Goal: Task Accomplishment & Management: Manage account settings

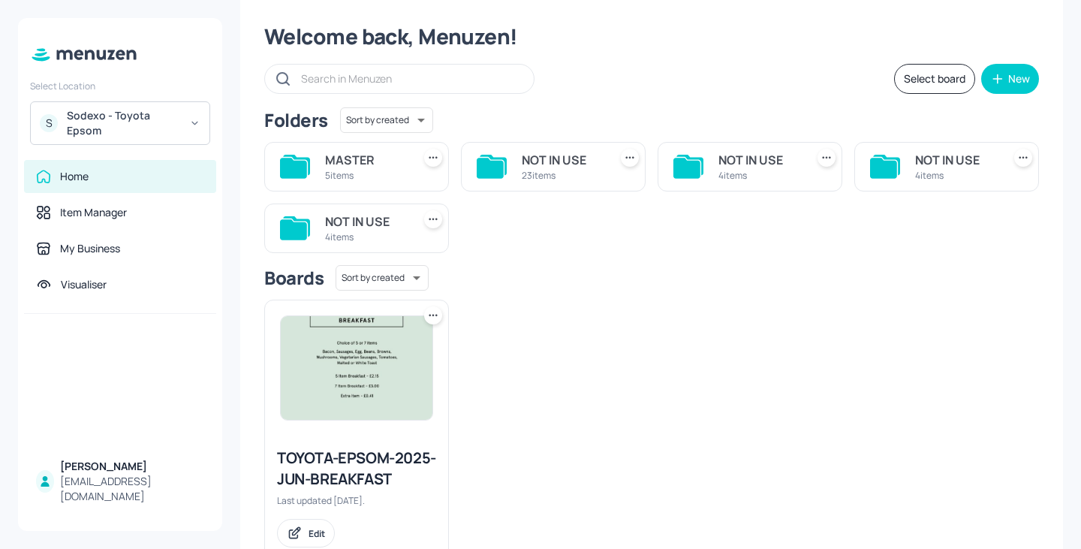
scroll to position [35, 0]
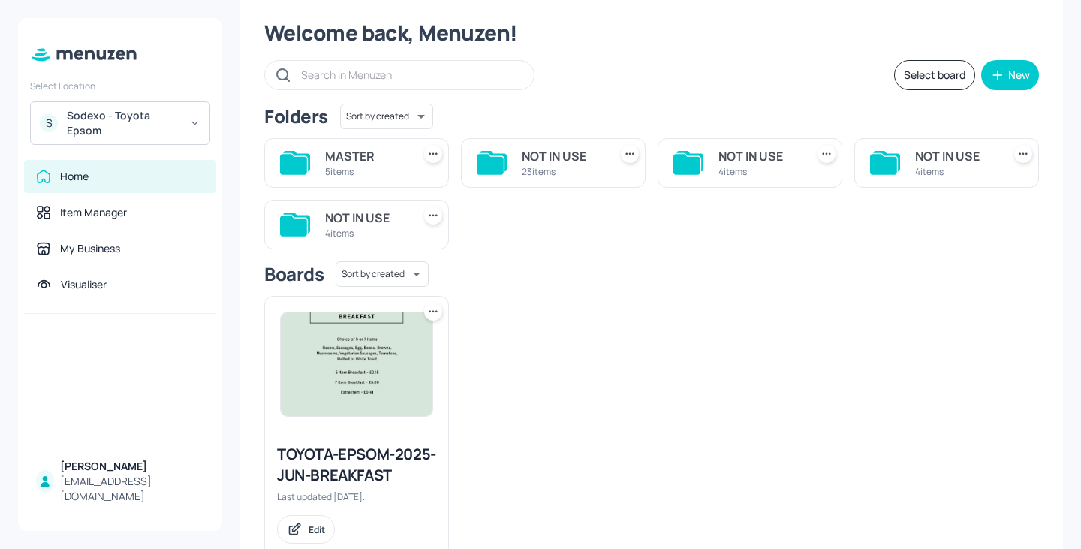
click at [351, 168] on div "5 items" at bounding box center [365, 171] width 81 height 13
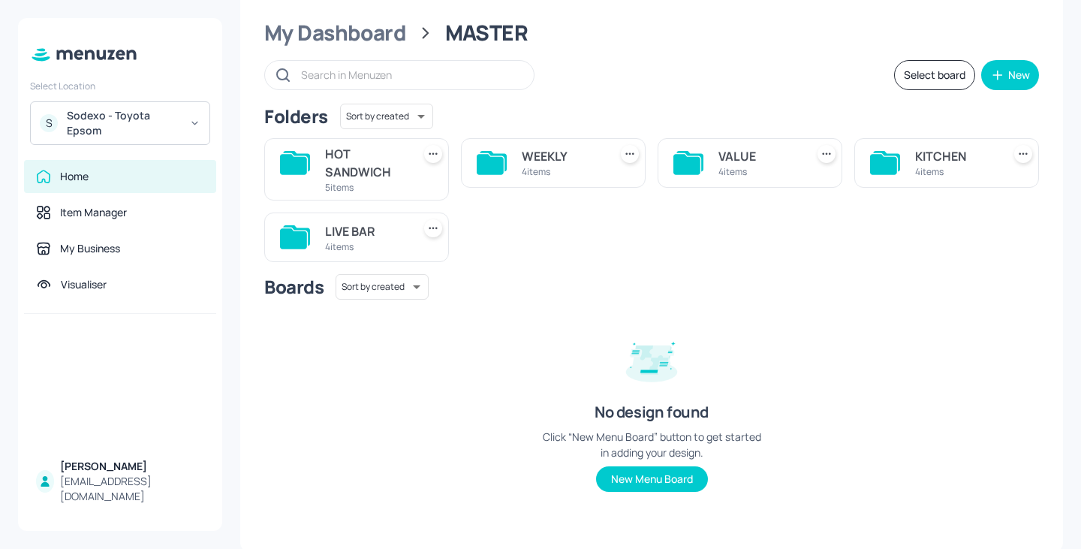
click at [924, 155] on div "KITCHEN" at bounding box center [955, 156] width 81 height 18
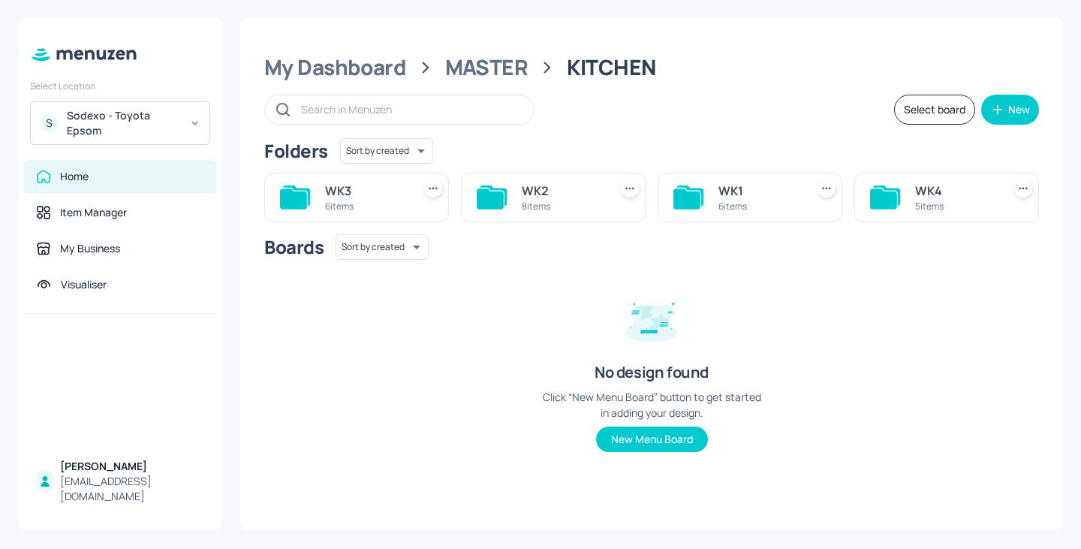
scroll to position [0, 0]
click at [945, 192] on div "WK4" at bounding box center [955, 191] width 81 height 18
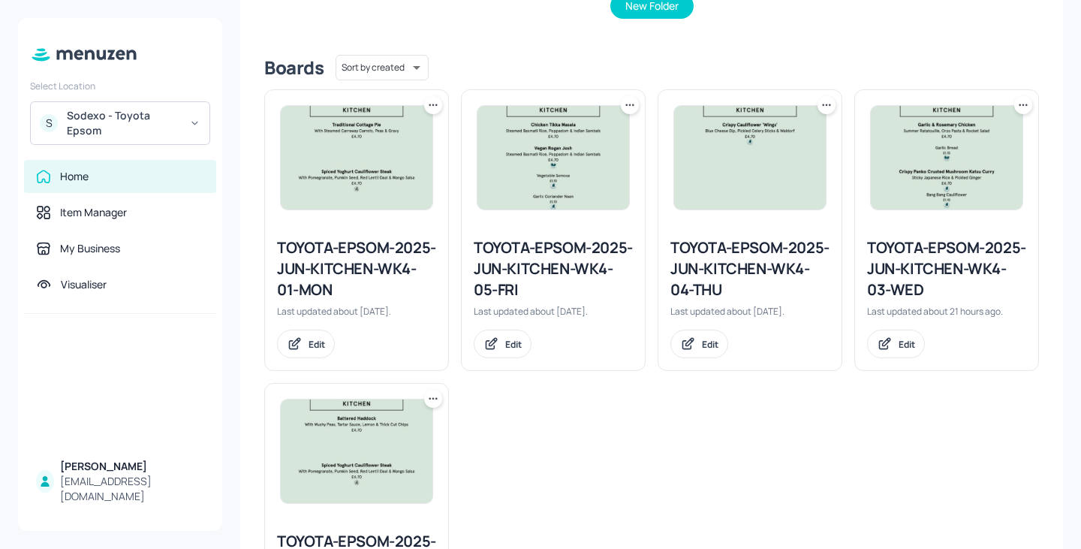
scroll to position [347, 0]
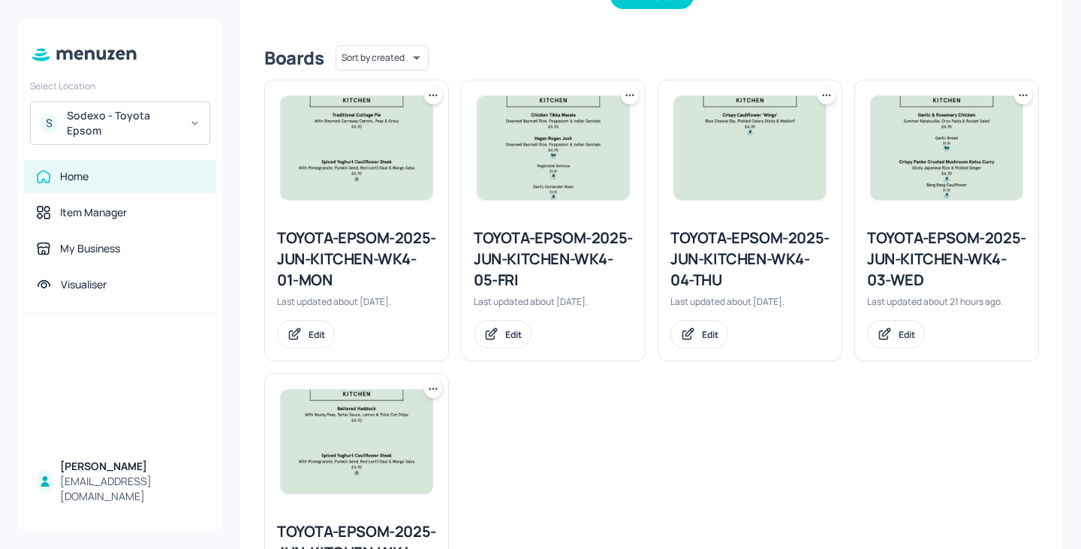
click at [744, 275] on div "TOYOTA-EPSOM-2025-JUN-KITCHEN-WK4-04-THU" at bounding box center [749, 258] width 159 height 63
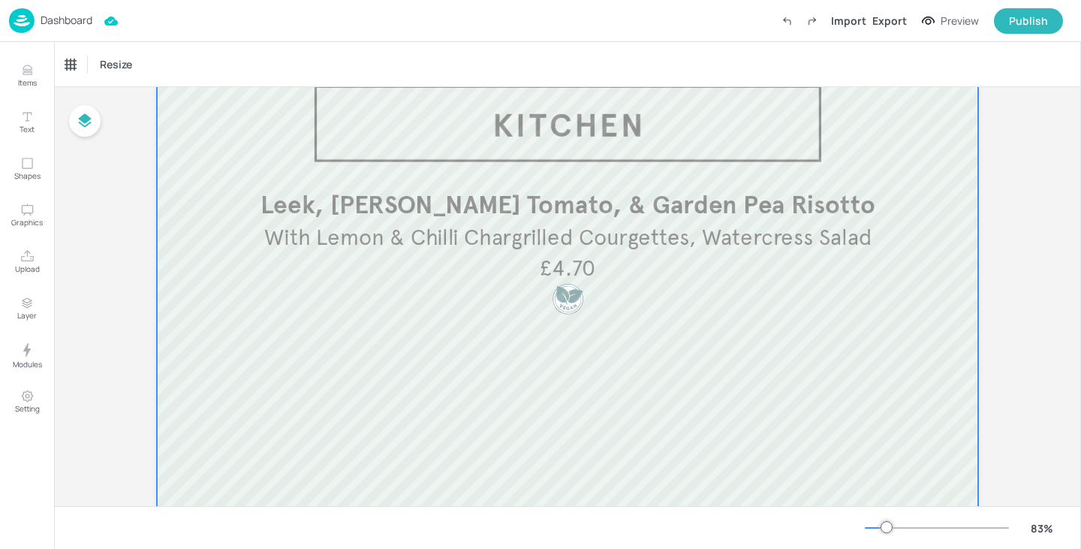
scroll to position [11, 0]
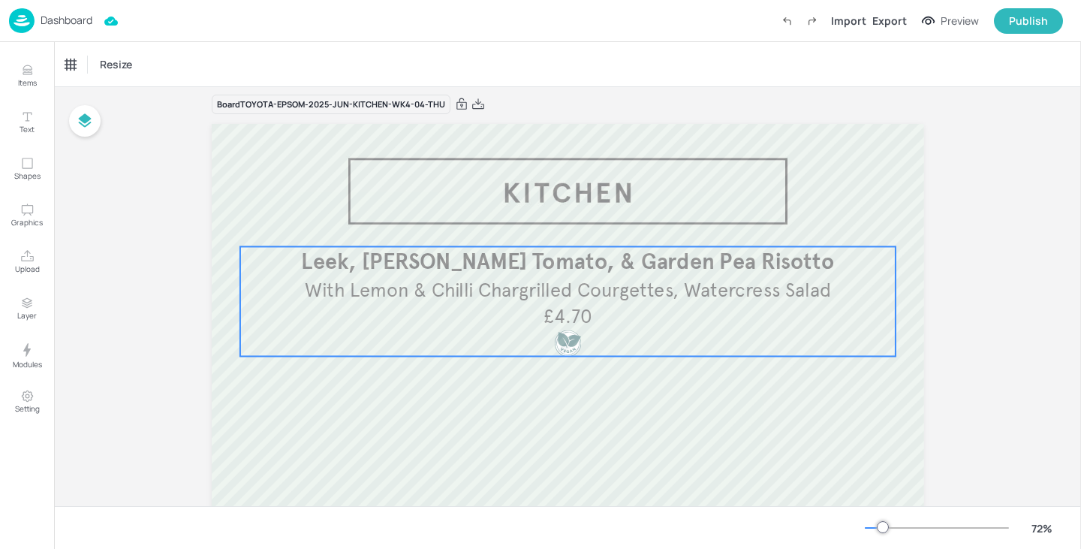
click at [663, 260] on span "Leek, Sun Blushed Tomato, & Garden Pea Risotto" at bounding box center [567, 261] width 533 height 26
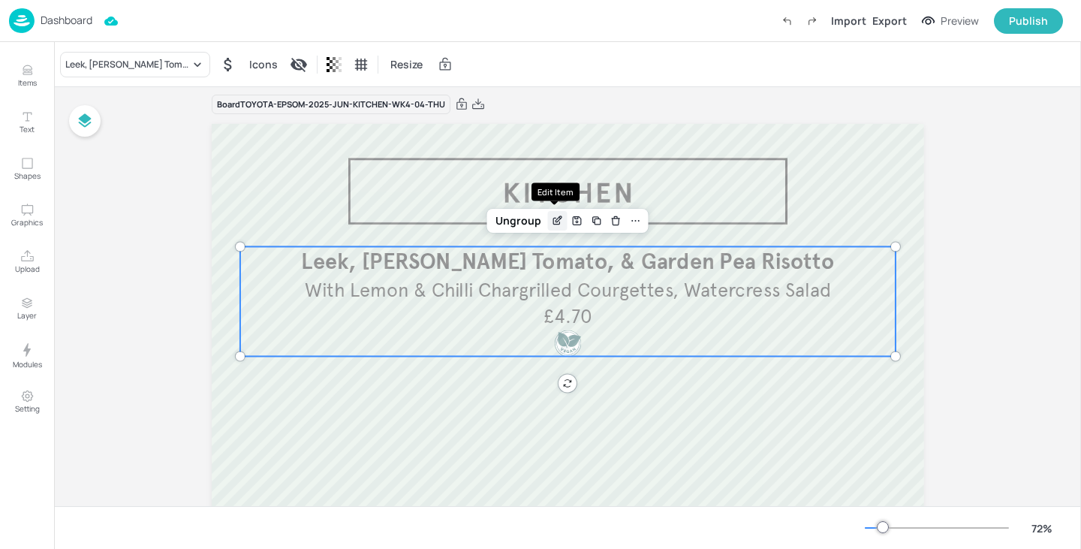
click at [559, 227] on div "Edit Item" at bounding box center [557, 221] width 20 height 20
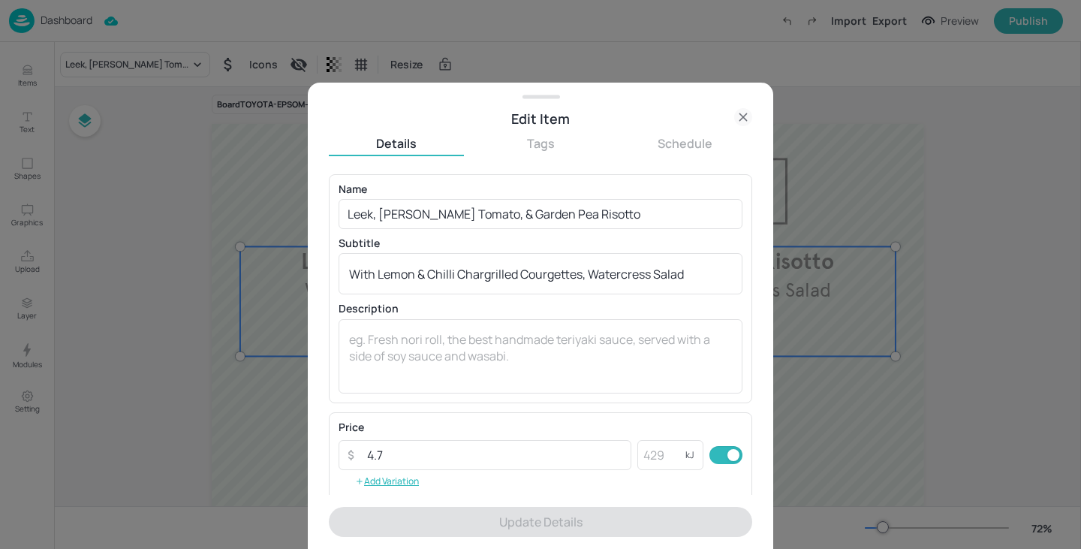
click at [742, 116] on icon at bounding box center [743, 117] width 18 height 18
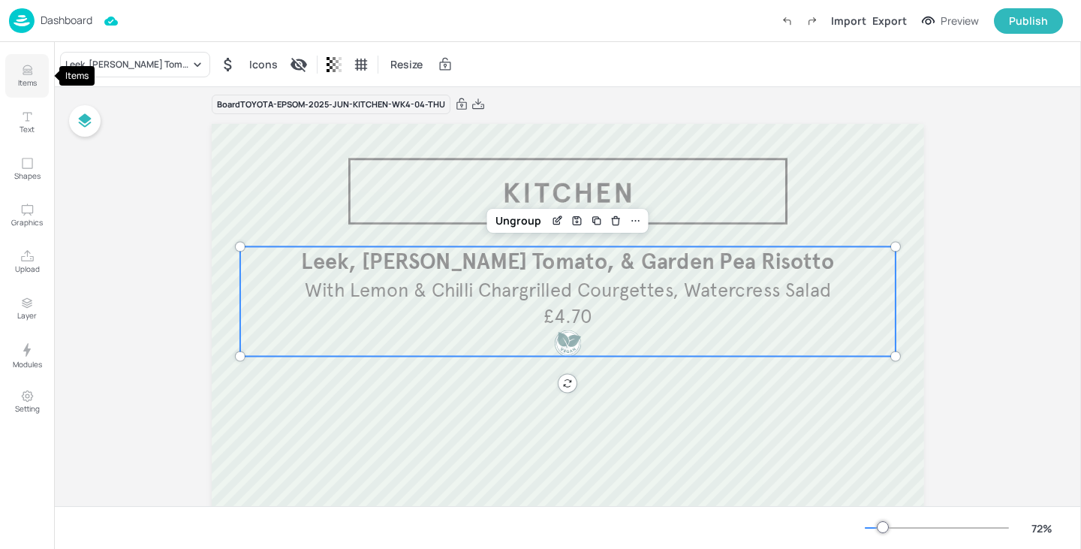
click at [37, 71] on button "Items" at bounding box center [27, 76] width 44 height 44
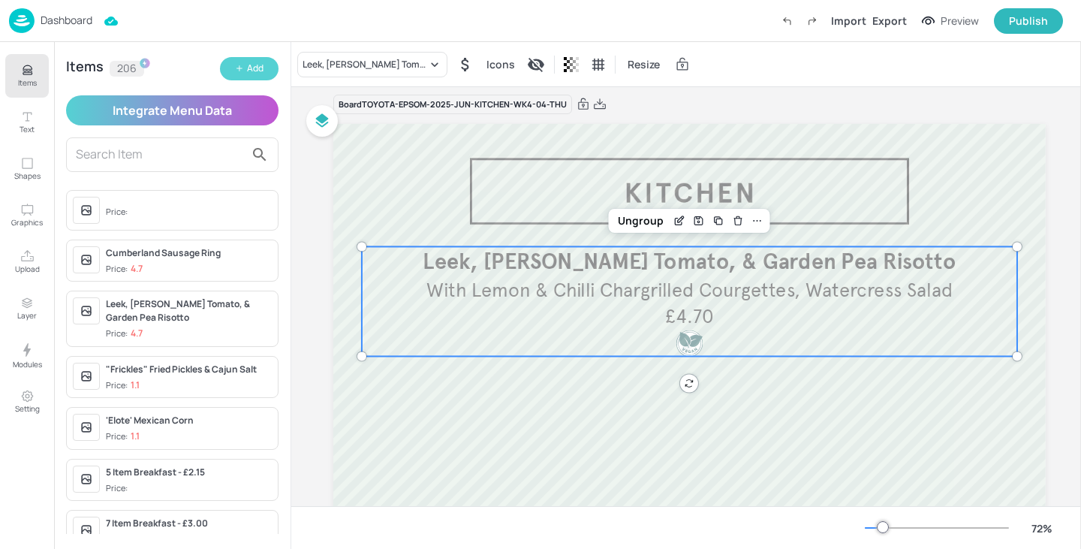
click at [250, 71] on div "Add" at bounding box center [255, 69] width 17 height 14
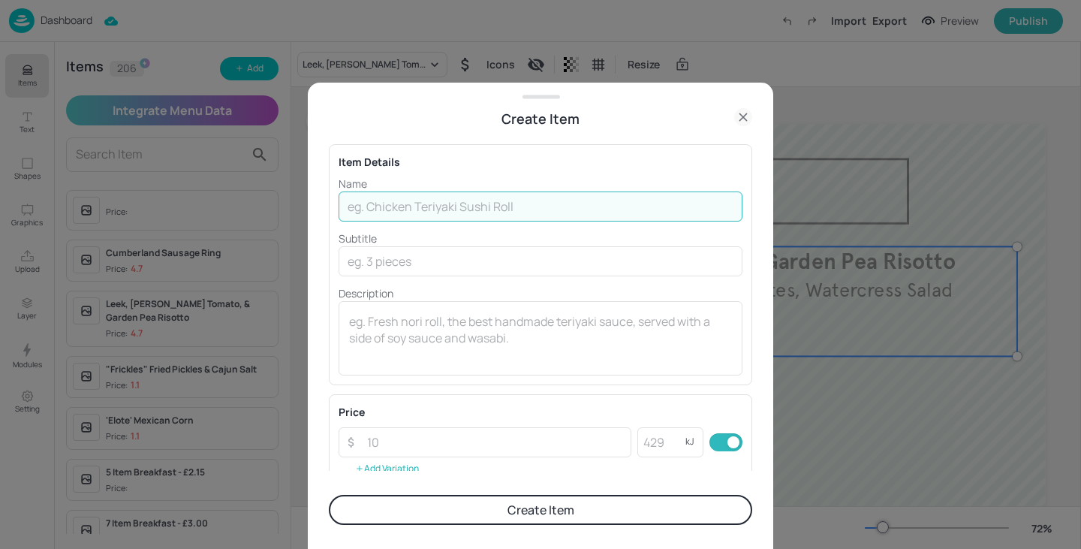
click at [381, 203] on input "text" at bounding box center [541, 206] width 404 height 30
paste input "Leek, Sun Blushed Tomato, & Garden Pea Risotto,"
type input "Leek, Sun Blushed Tomato, & Garden Pea Risotto"
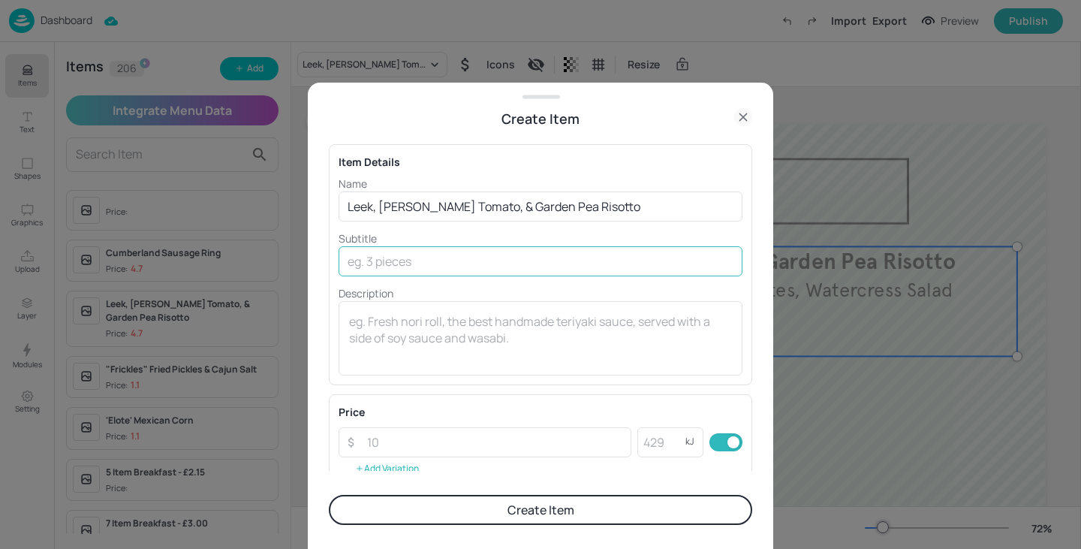
click at [471, 269] on input "text" at bounding box center [541, 261] width 404 height 30
paste input "Garlic Bread & Watercress Salad"
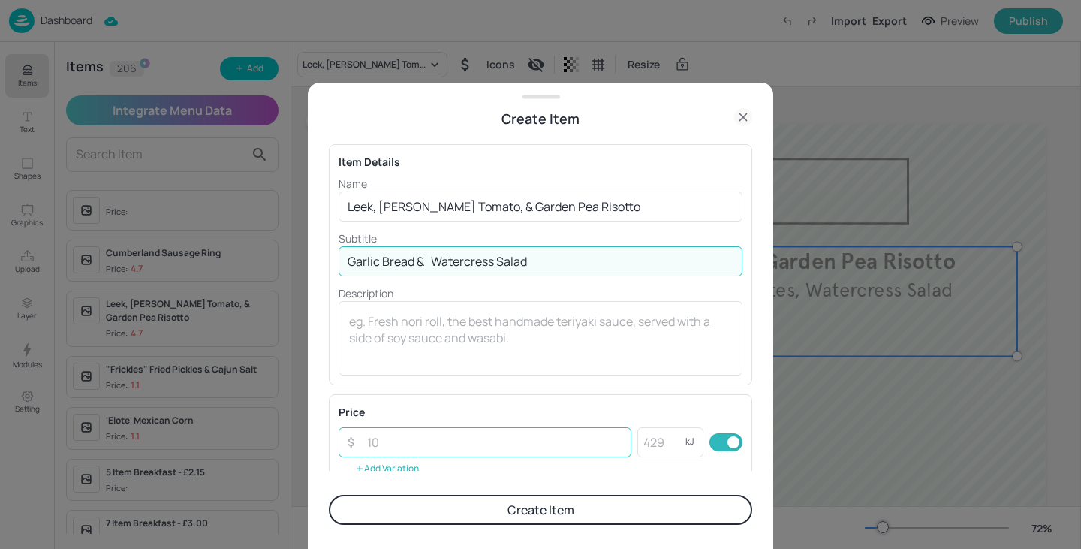
type input "Garlic Bread & Watercress Salad"
click at [450, 441] on input "number" at bounding box center [494, 442] width 273 height 30
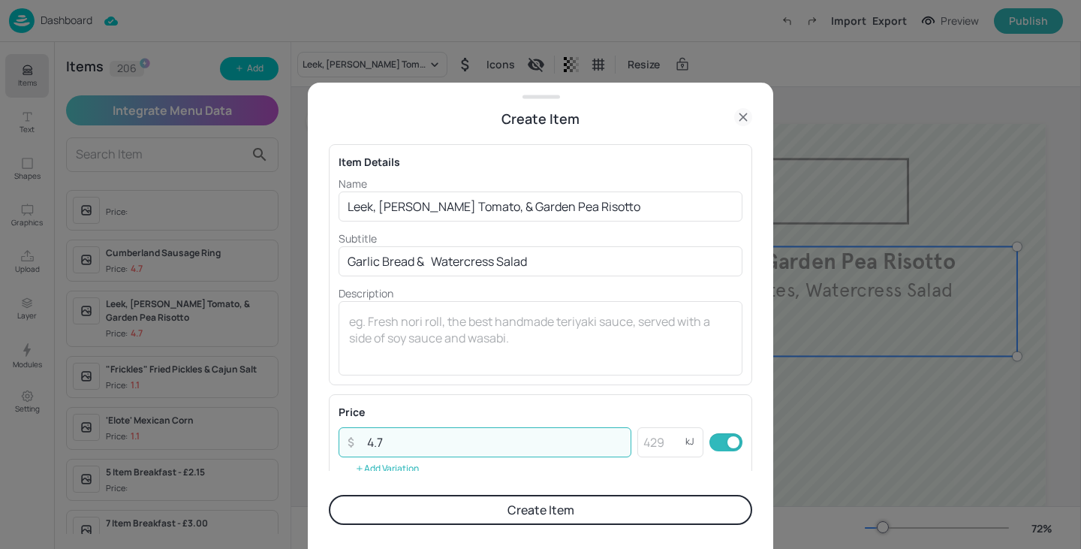
scroll to position [253, 0]
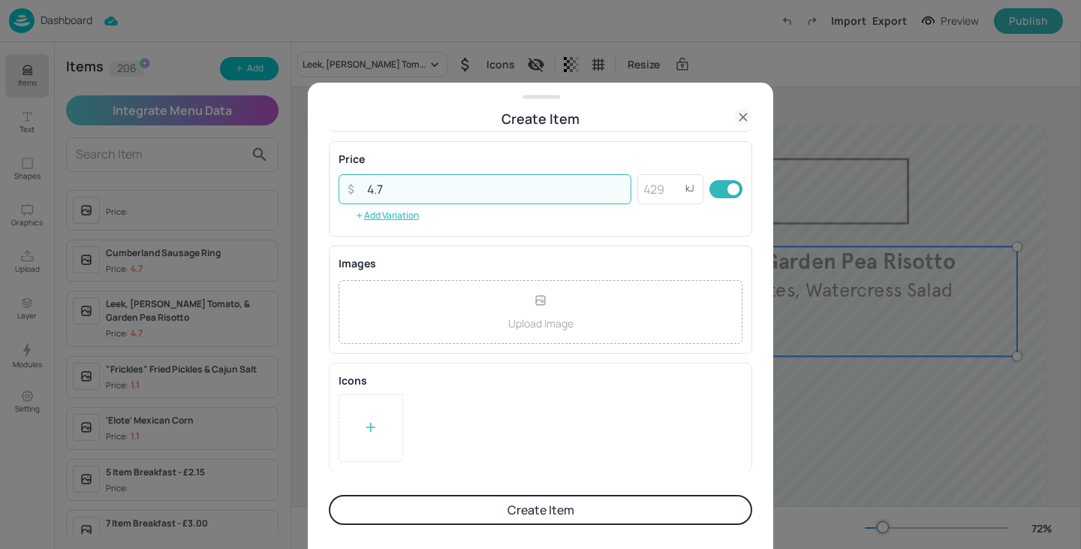
type input "4.7"
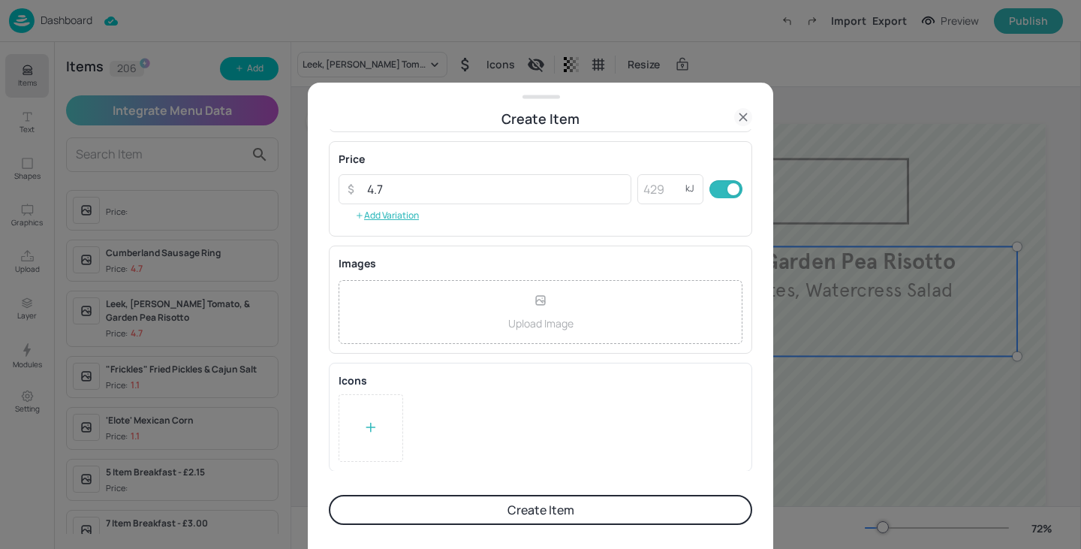
click at [363, 431] on icon at bounding box center [370, 427] width 15 height 15
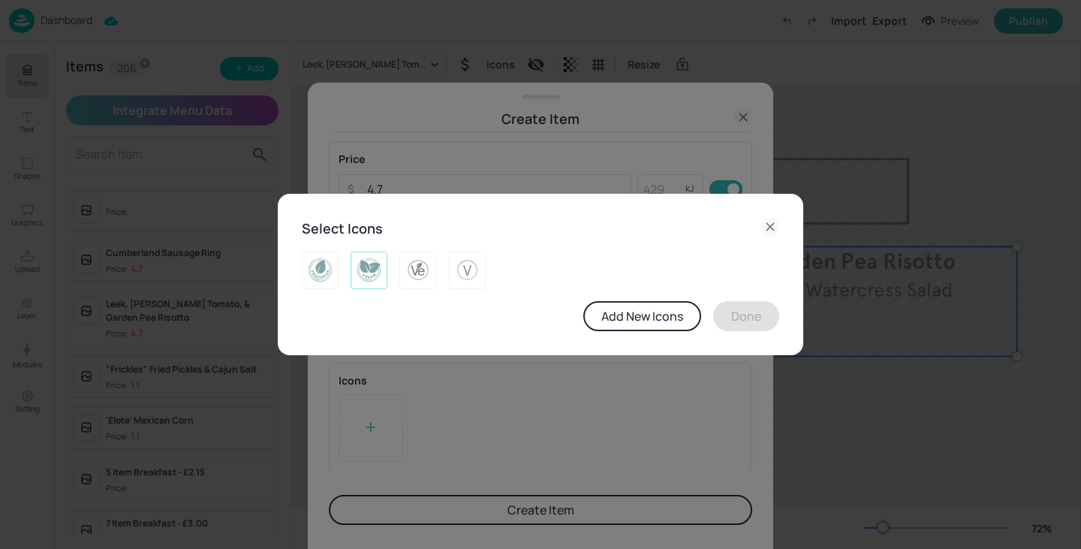
click at [367, 268] on img at bounding box center [368, 270] width 23 height 24
click at [757, 306] on button "Done" at bounding box center [746, 316] width 66 height 30
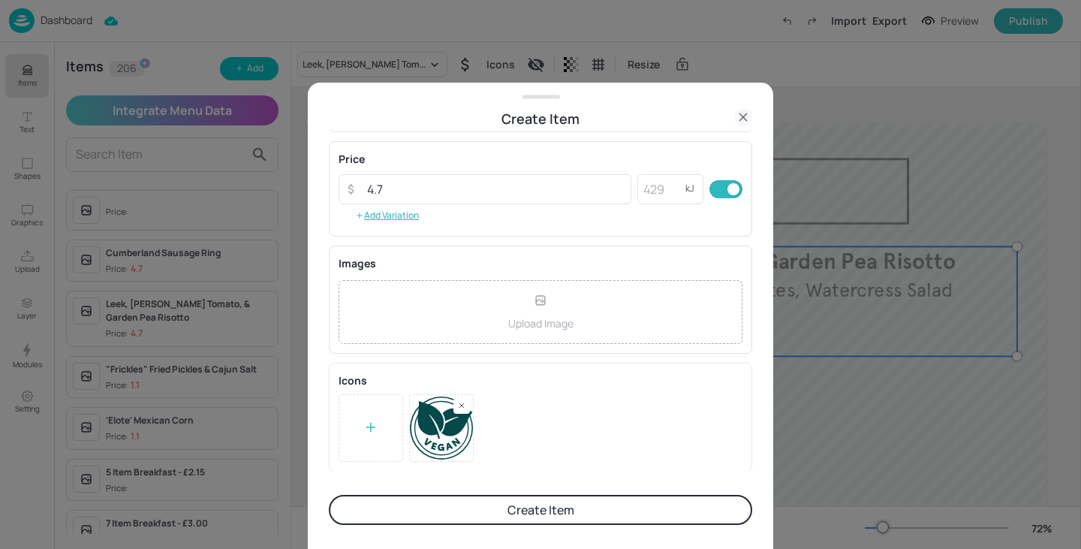
click at [594, 502] on button "Create Item" at bounding box center [540, 510] width 423 height 30
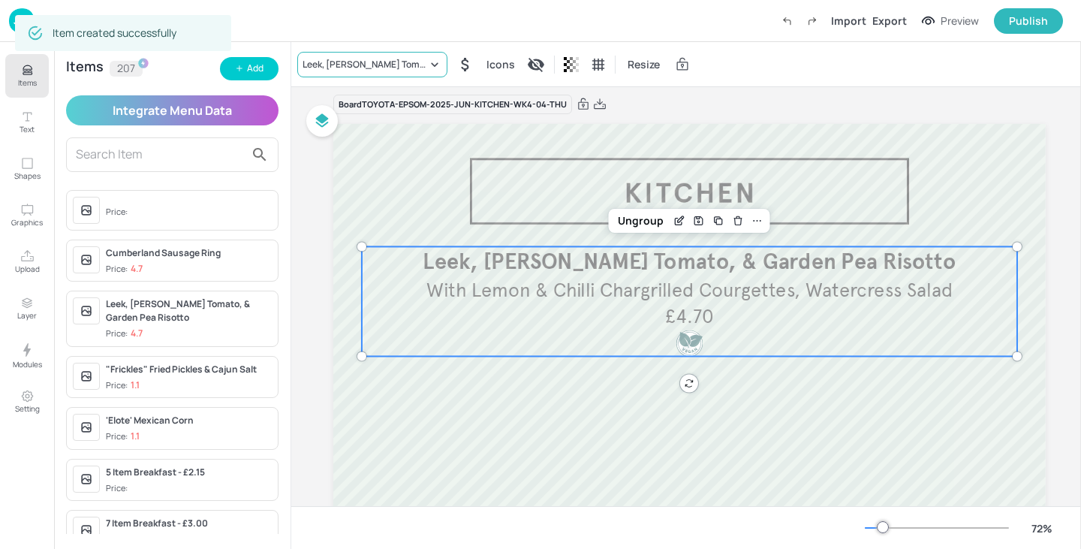
click at [375, 65] on div "Leek, Sun Blushed Tomato, & Garden Pea Risotto" at bounding box center [364, 65] width 125 height 14
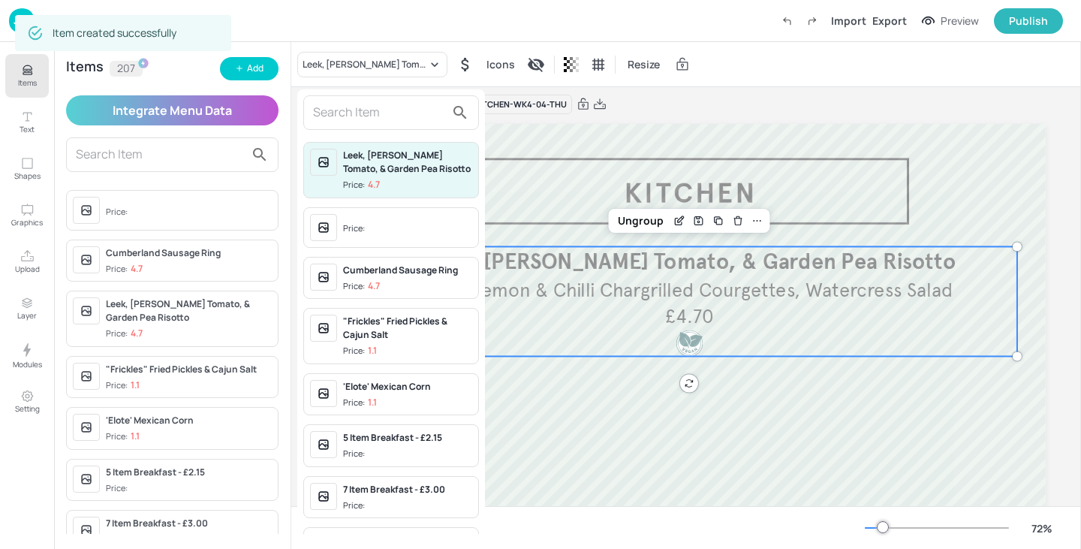
click at [363, 105] on input "text" at bounding box center [379, 113] width 132 height 24
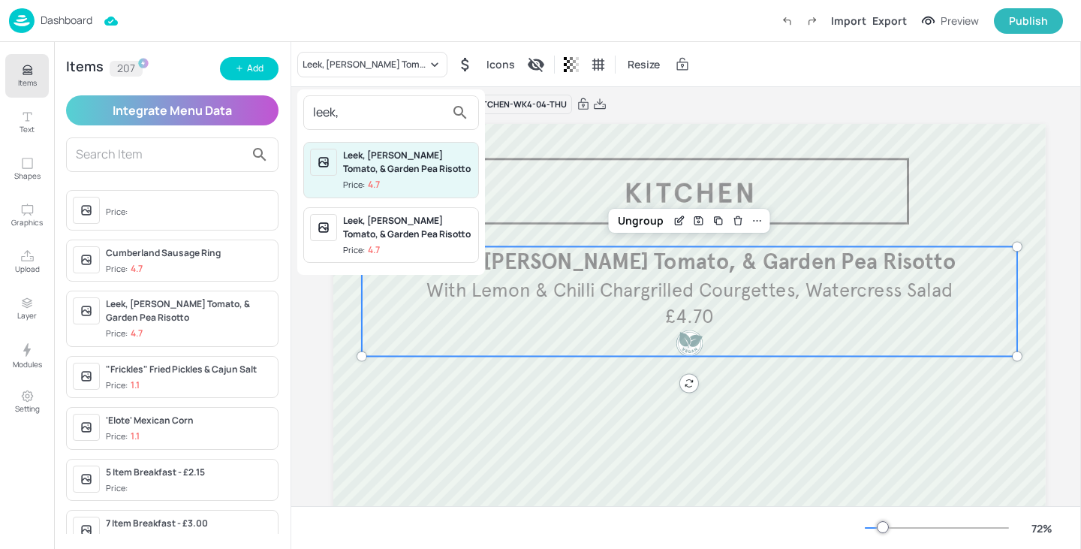
type input "leek,"
click at [399, 233] on div "Leek, Sun Blushed Tomato, & Garden Pea Risotto" at bounding box center [407, 227] width 129 height 27
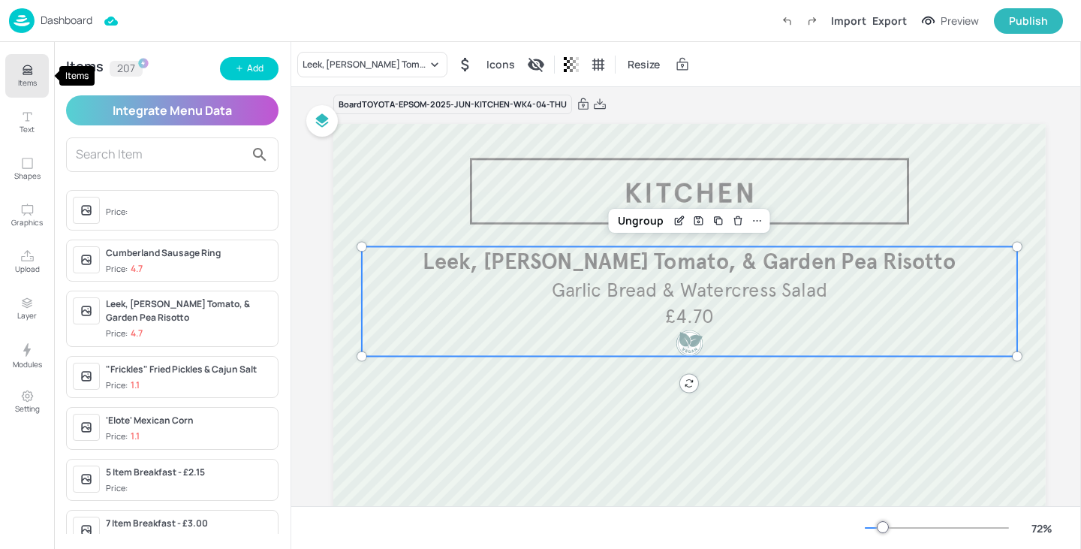
click at [32, 86] on p "Items" at bounding box center [27, 82] width 19 height 11
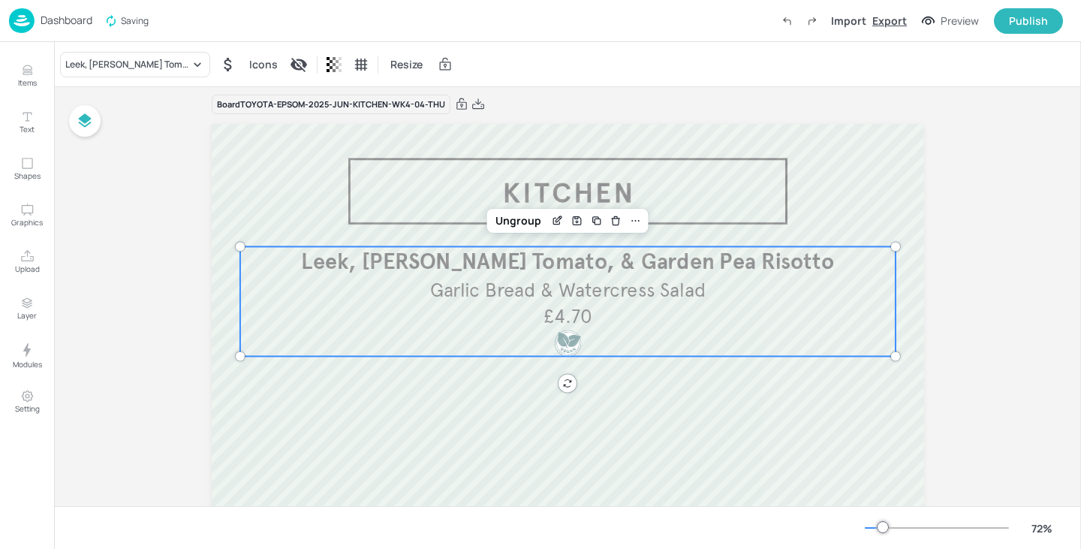
click at [887, 22] on div "Export" at bounding box center [889, 21] width 35 height 16
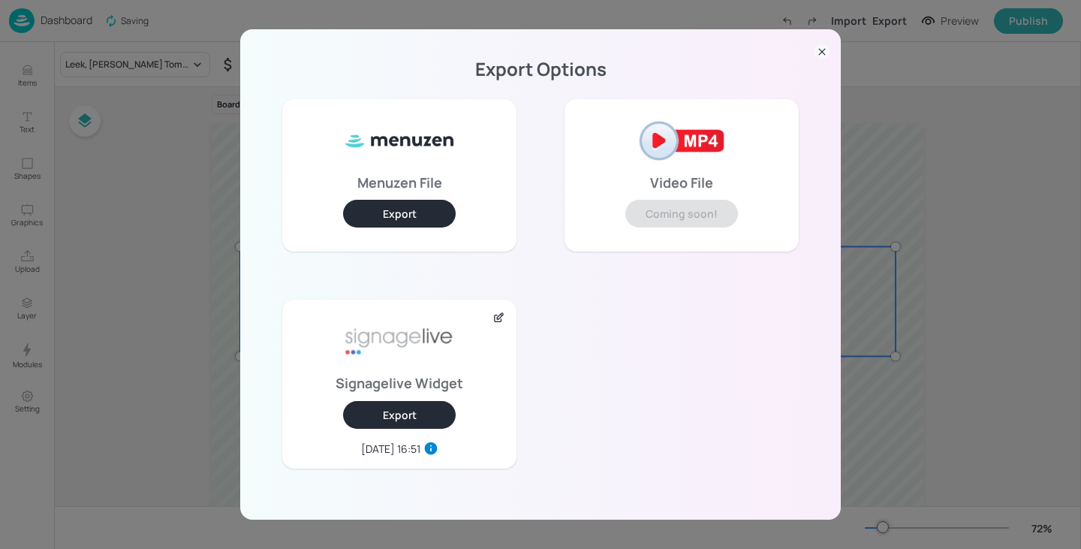
click at [823, 63] on div "Export Options Menuzen File Export Video File Coming soon! Signagelive Widget E…" at bounding box center [540, 273] width 600 height 489
click at [820, 56] on icon at bounding box center [821, 51] width 15 height 15
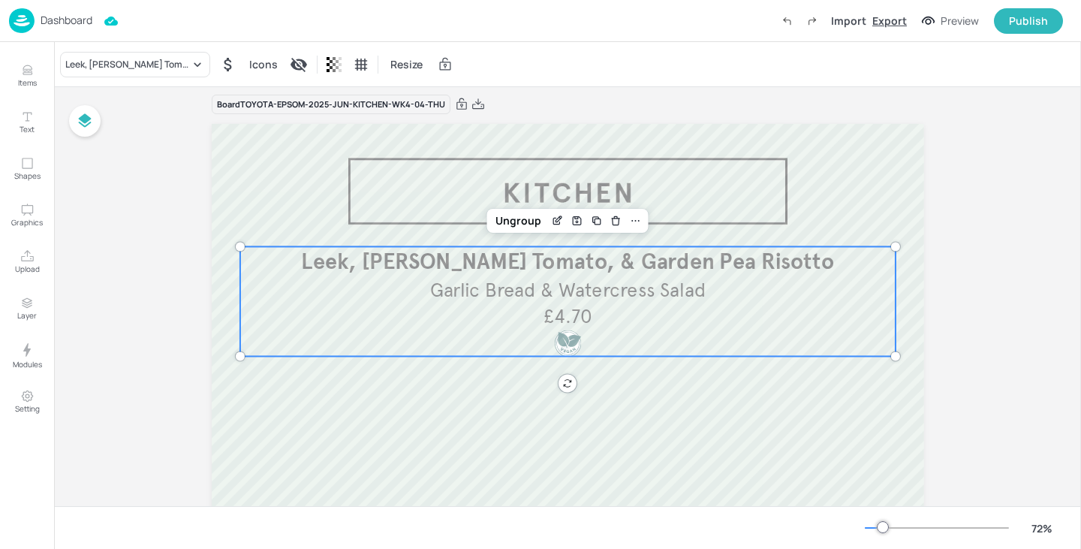
click at [882, 23] on div "Export" at bounding box center [889, 21] width 35 height 16
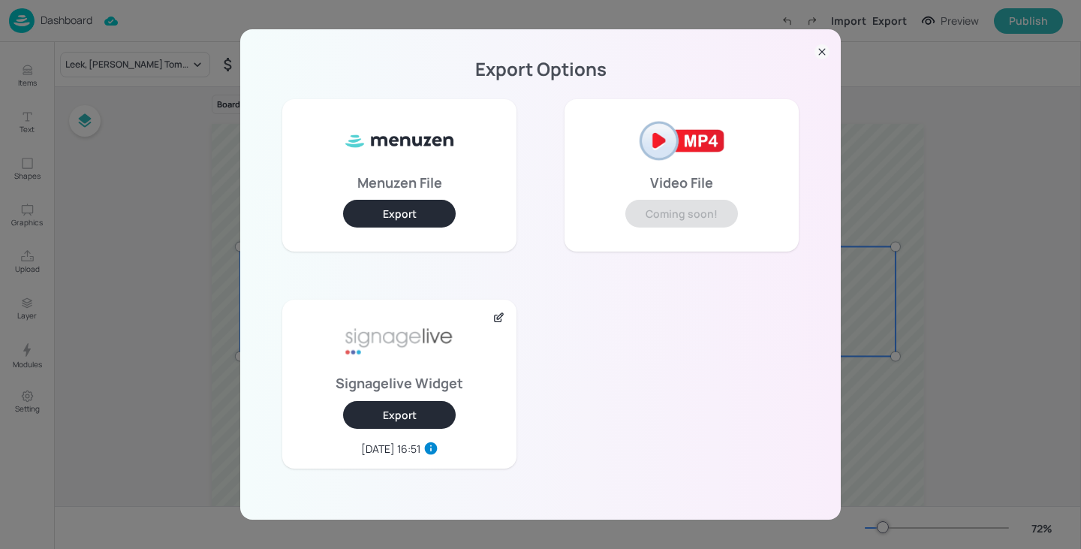
click at [426, 414] on button "Export" at bounding box center [399, 415] width 113 height 28
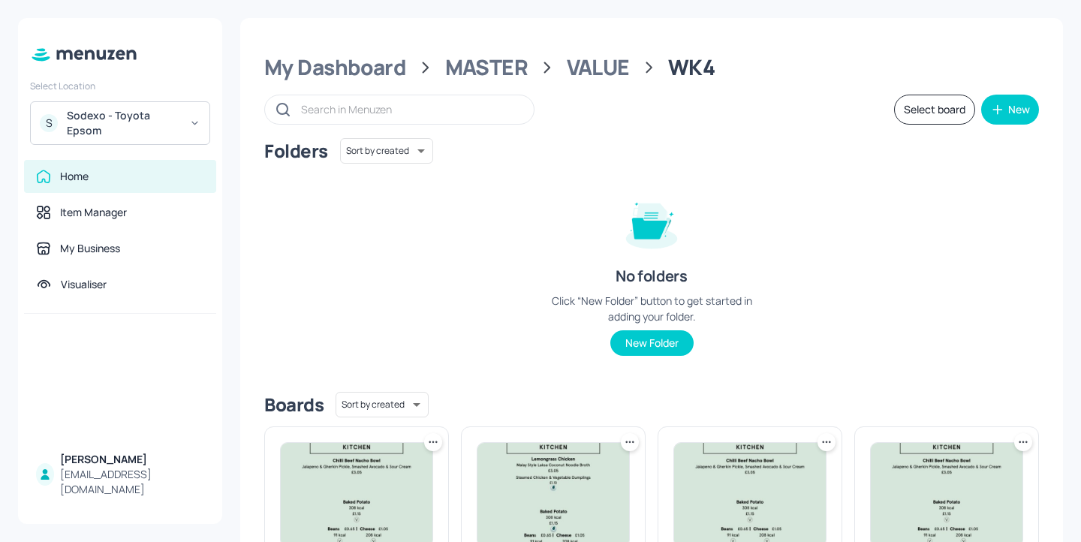
click at [156, 129] on div "Sodexo - Toyota Epsom" at bounding box center [123, 123] width 113 height 30
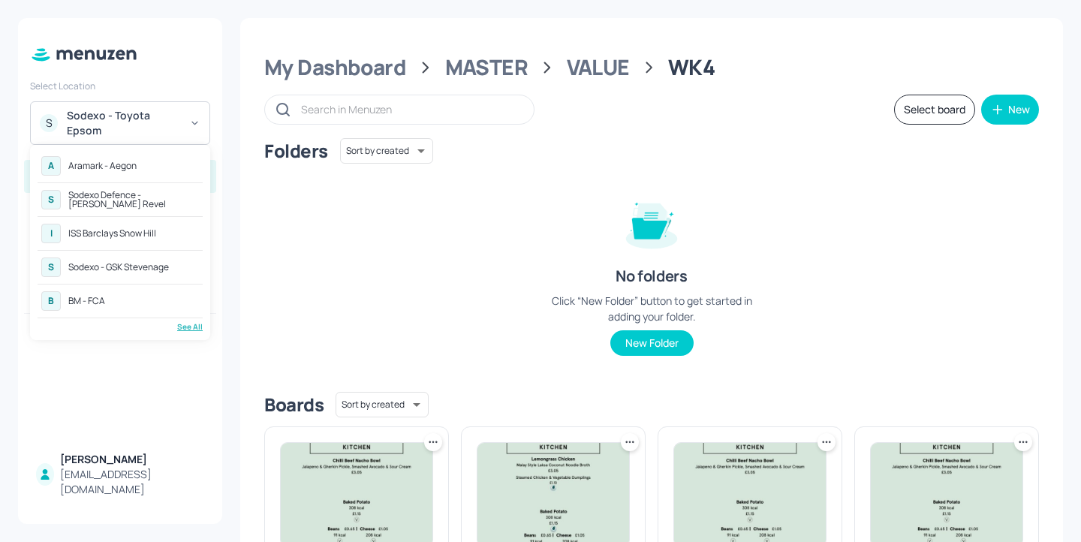
click at [192, 326] on div "See All" at bounding box center [120, 326] width 165 height 11
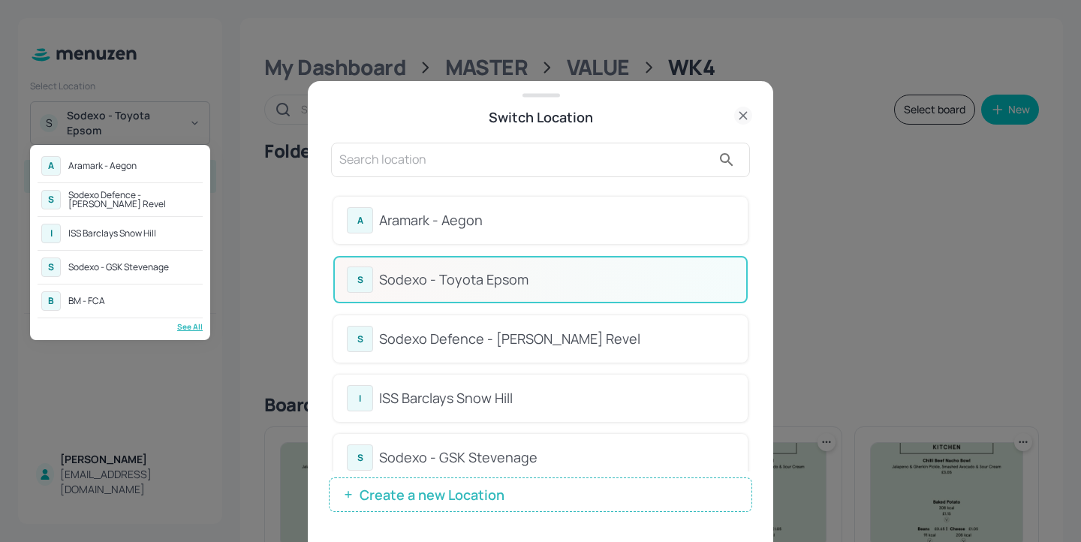
click at [467, 157] on div at bounding box center [540, 271] width 1081 height 542
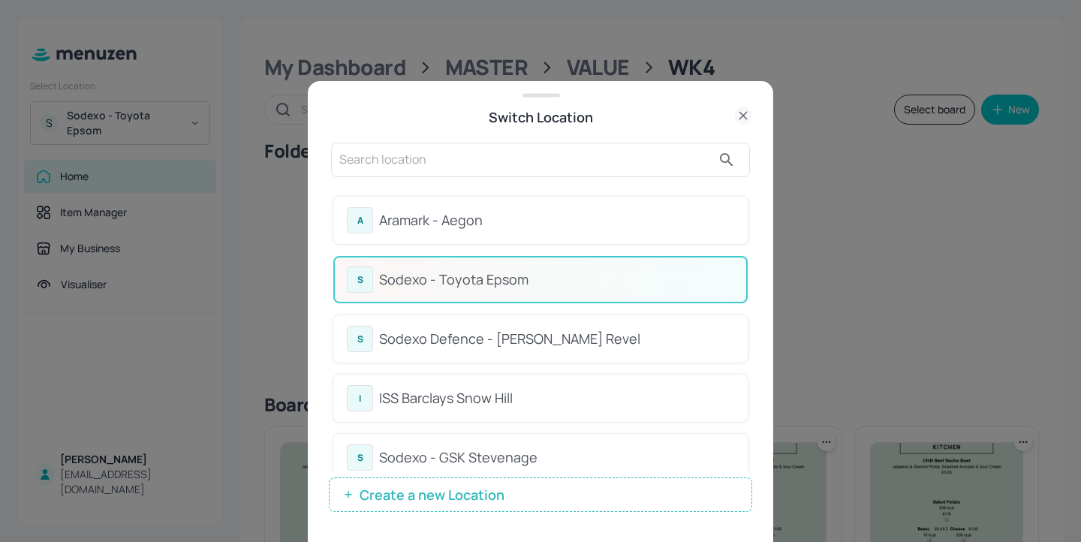
click at [401, 158] on input "text" at bounding box center [525, 160] width 372 height 24
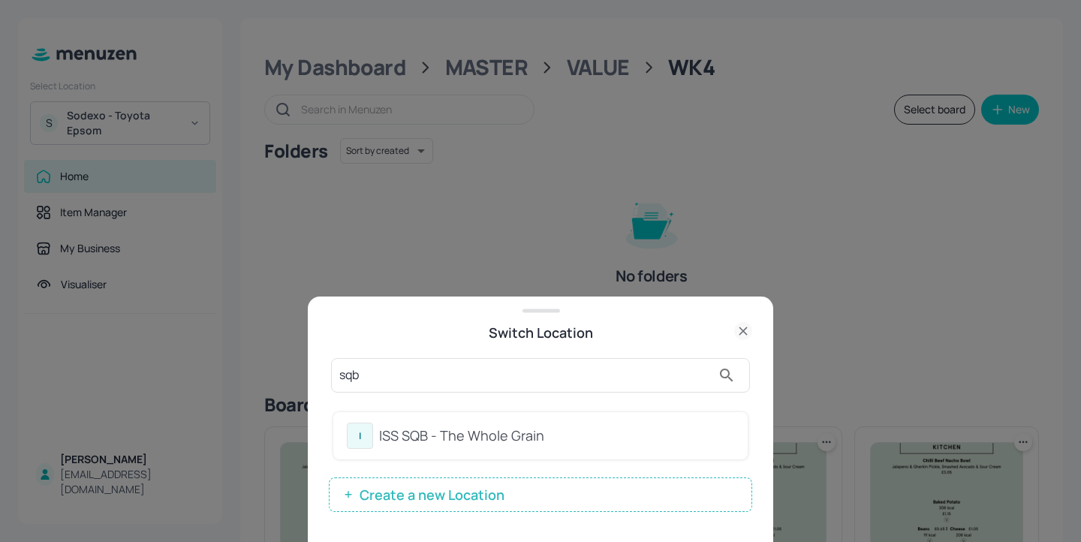
type input "sqb"
click at [579, 436] on div "ISS SQB - The Whole Grain" at bounding box center [556, 436] width 355 height 20
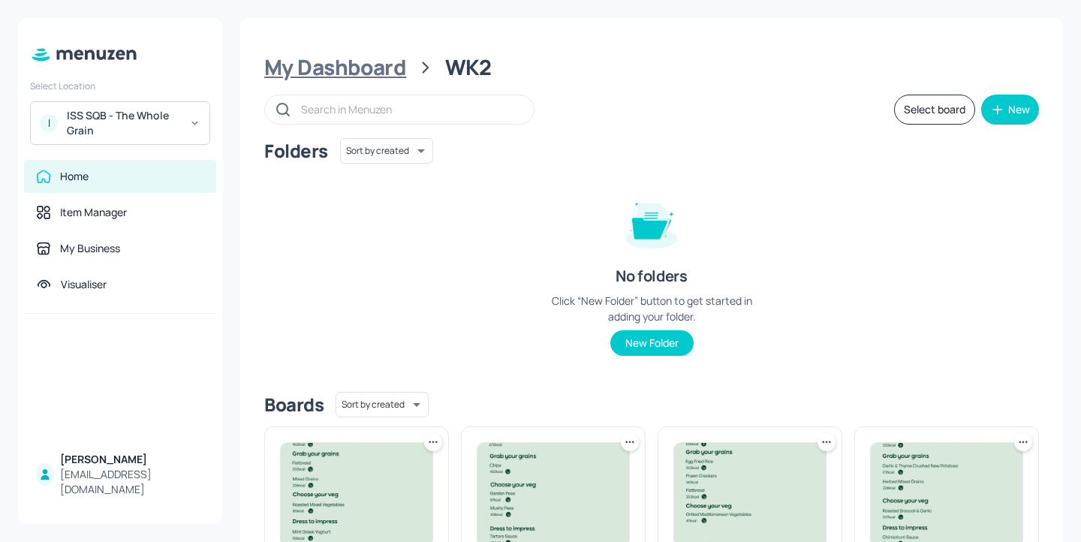
click at [389, 66] on div "My Dashboard" at bounding box center [335, 67] width 142 height 27
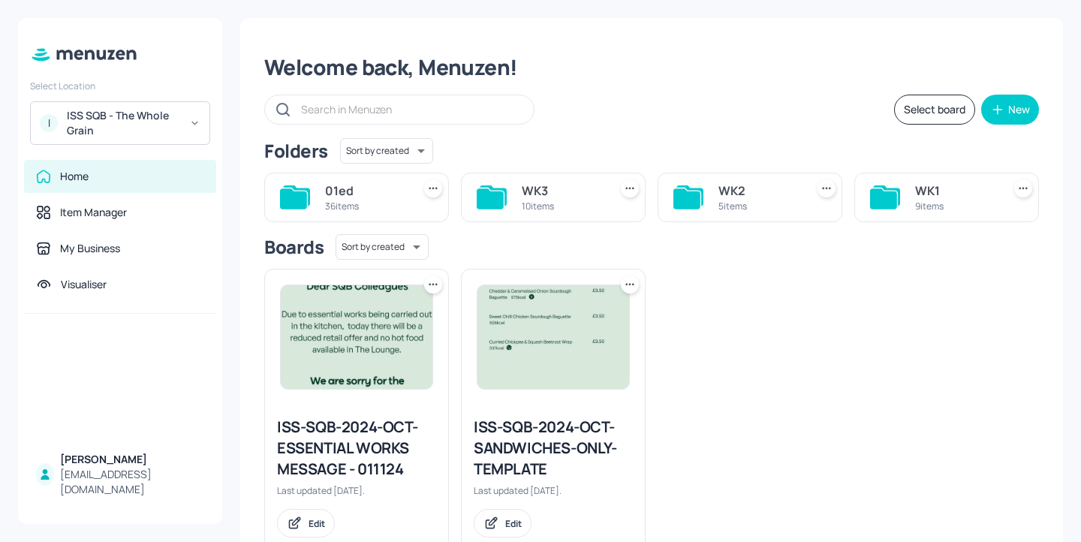
click at [937, 203] on div "9 items" at bounding box center [955, 206] width 81 height 13
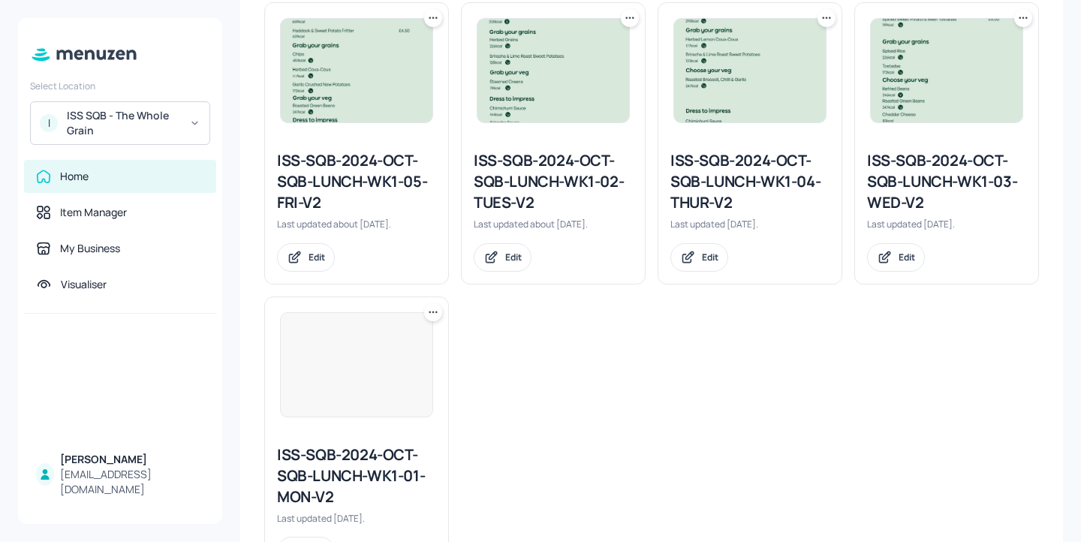
scroll to position [733, 0]
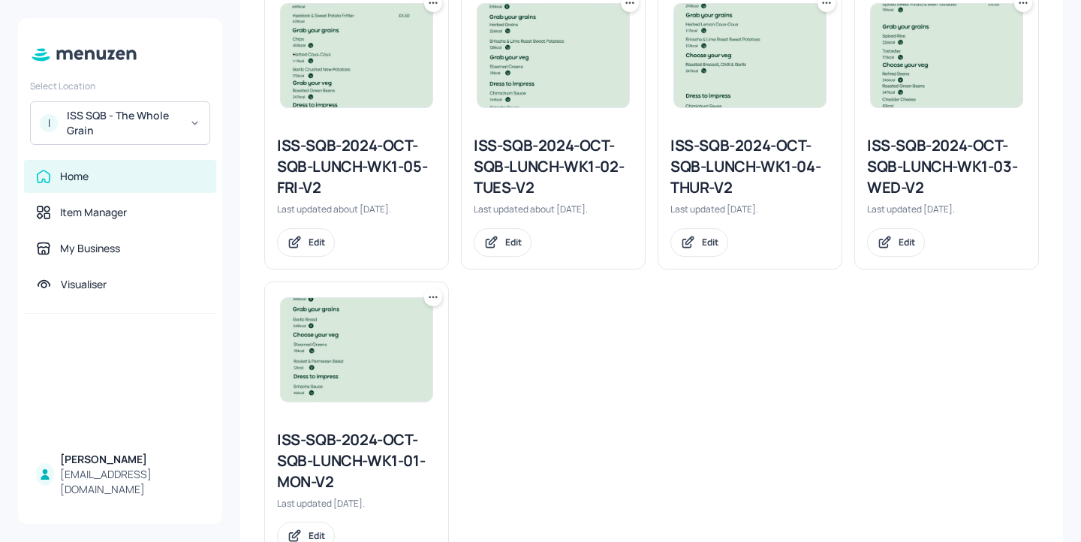
click at [720, 191] on div "ISS-SQB-2024-OCT-SQB-LUNCH-WK1-04-THUR-V2" at bounding box center [749, 166] width 159 height 63
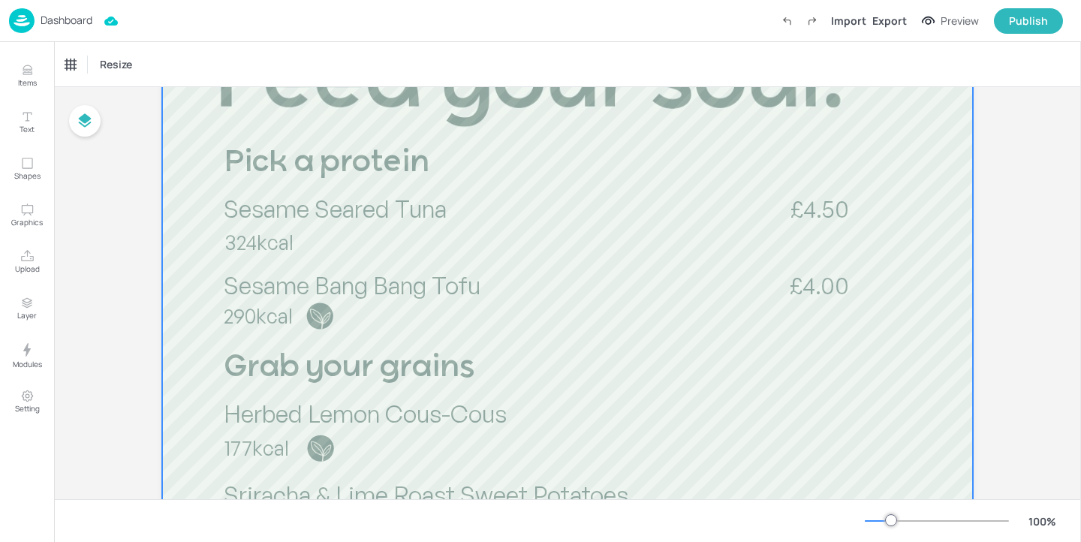
scroll to position [280, 0]
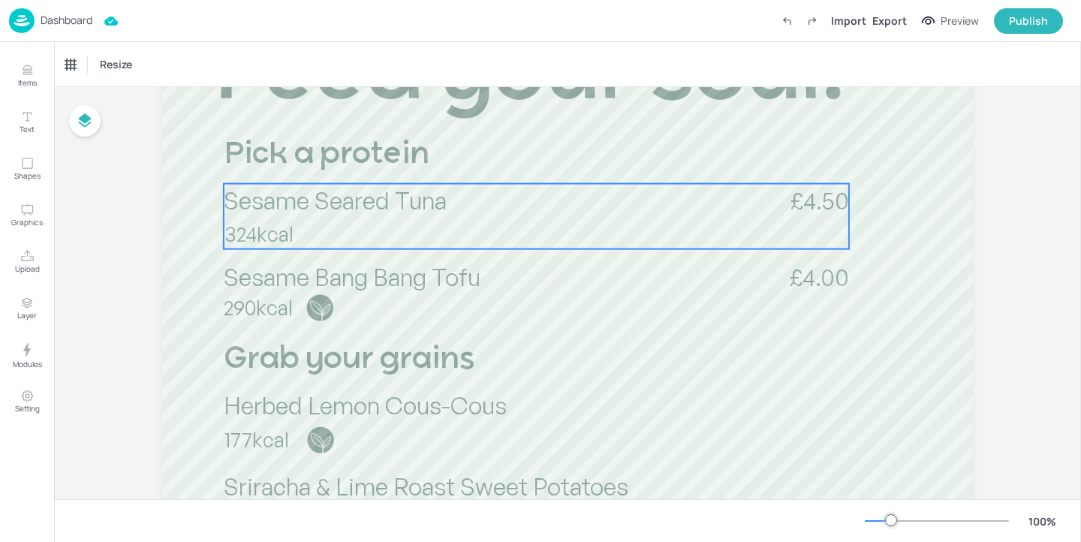
click at [517, 212] on p "Sesame Seared Tuna" at bounding box center [485, 200] width 522 height 33
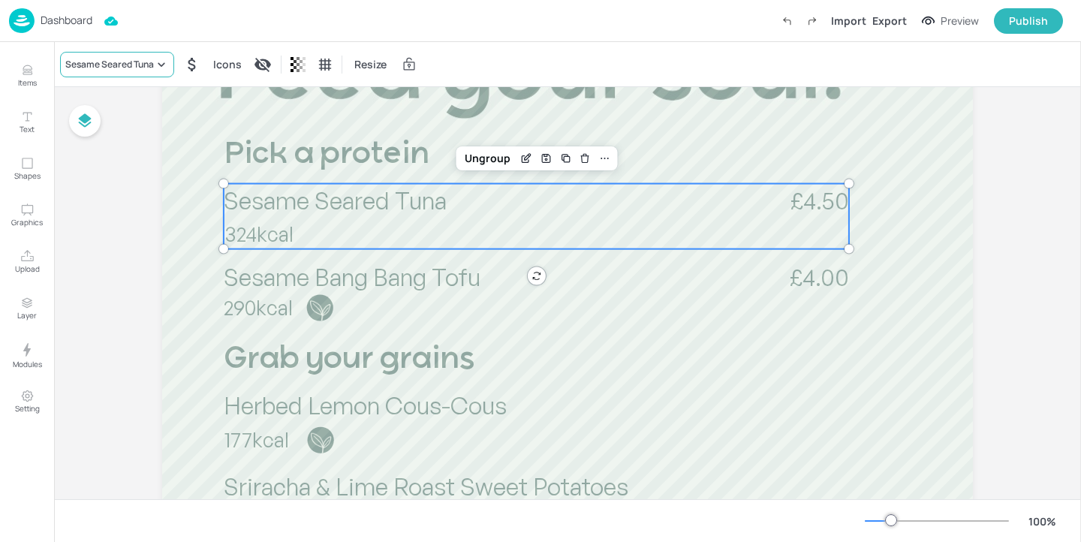
click at [113, 70] on div "Sesame Seared Tuna" at bounding box center [109, 65] width 89 height 14
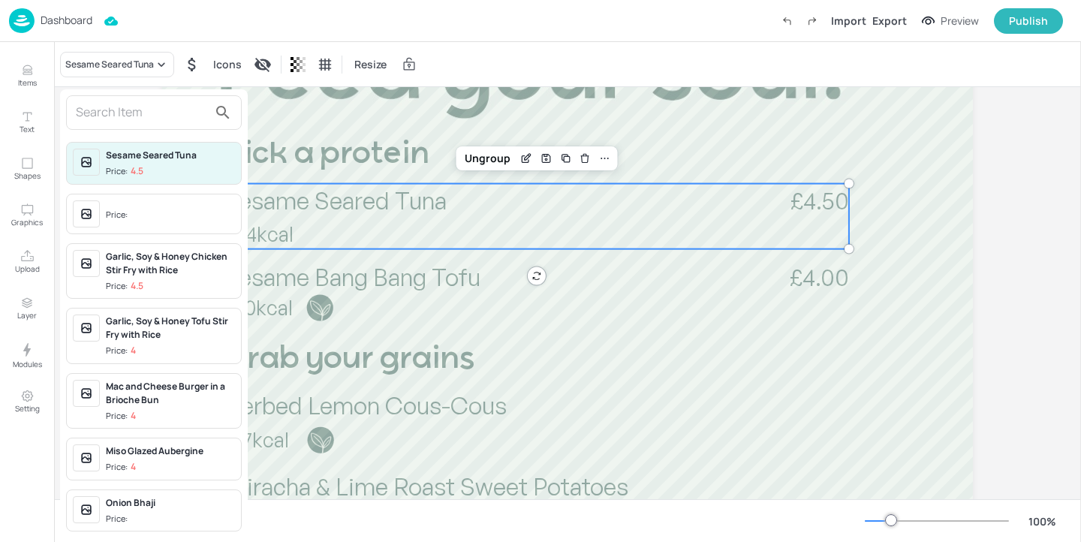
click at [113, 120] on input "text" at bounding box center [142, 113] width 132 height 24
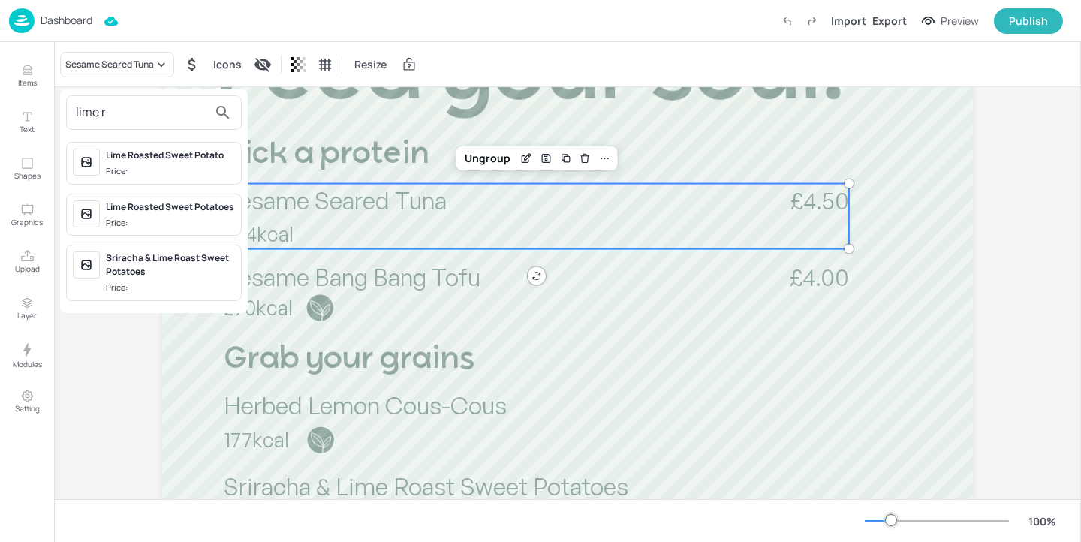
type input "lime r"
click at [208, 294] on span "Price:" at bounding box center [170, 287] width 129 height 13
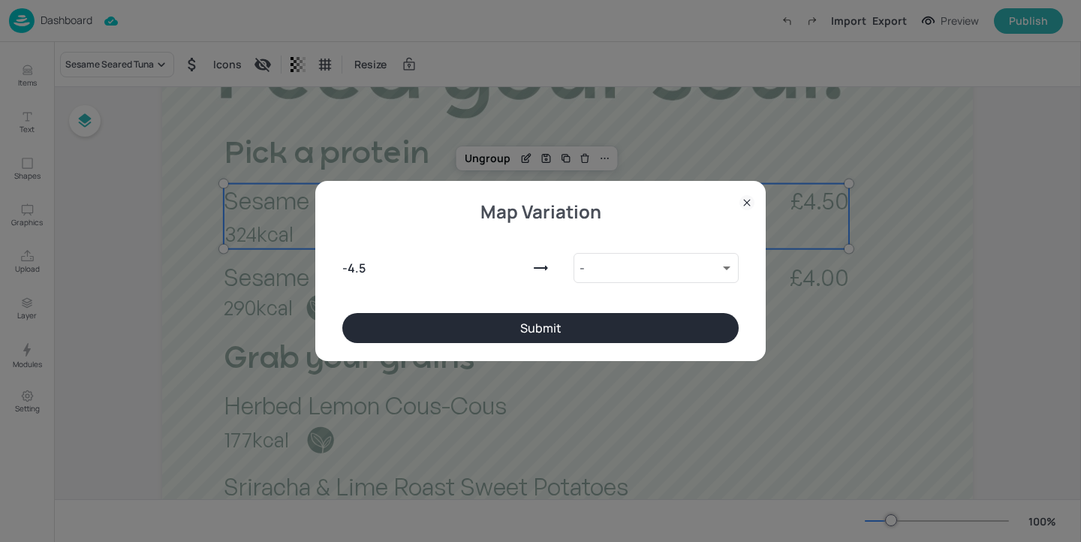
click at [551, 326] on button "Submit" at bounding box center [540, 328] width 396 height 30
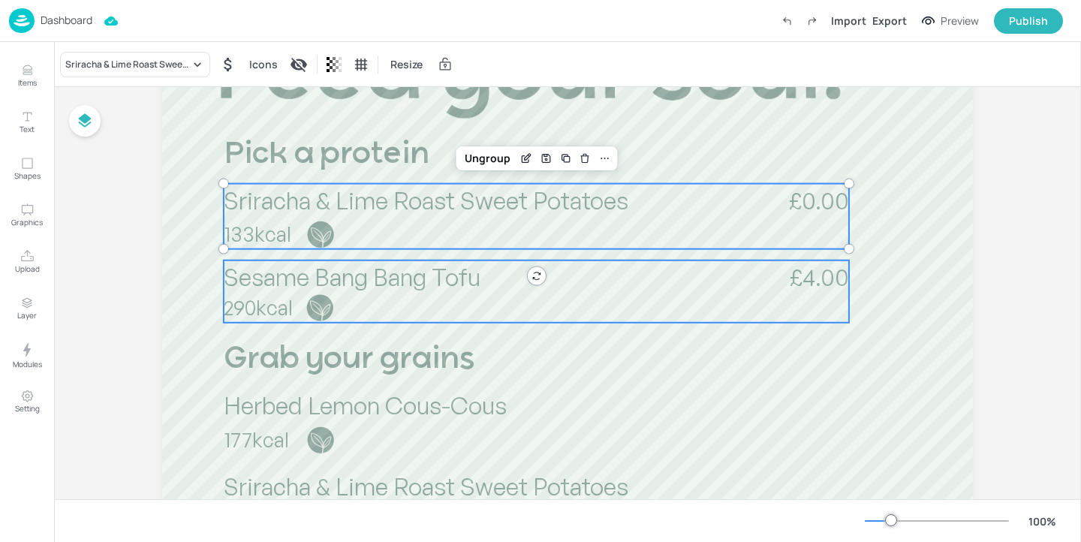
click at [458, 281] on span "Sesame Bang Bang Tofu" at bounding box center [352, 277] width 257 height 30
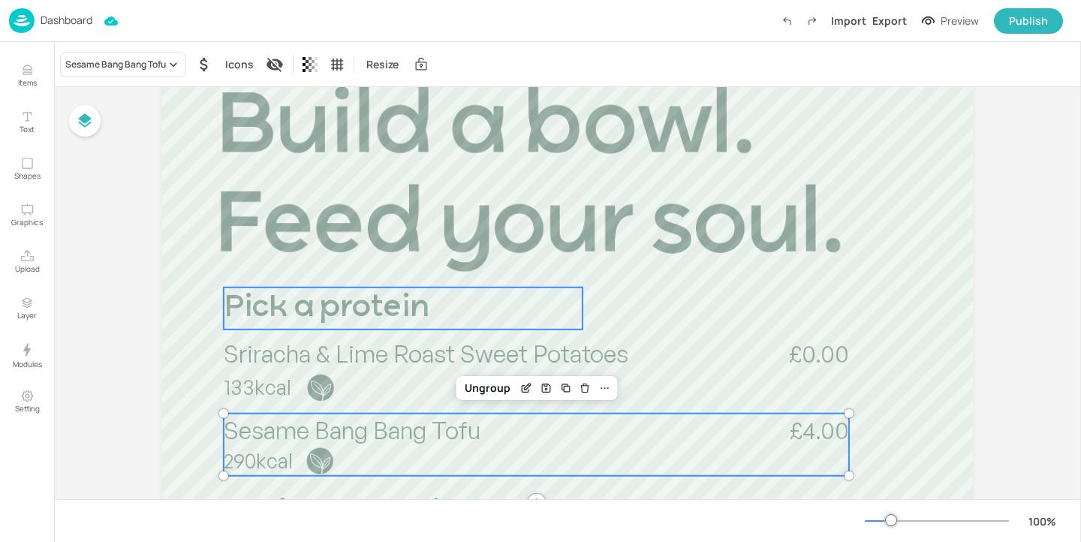
scroll to position [0, 0]
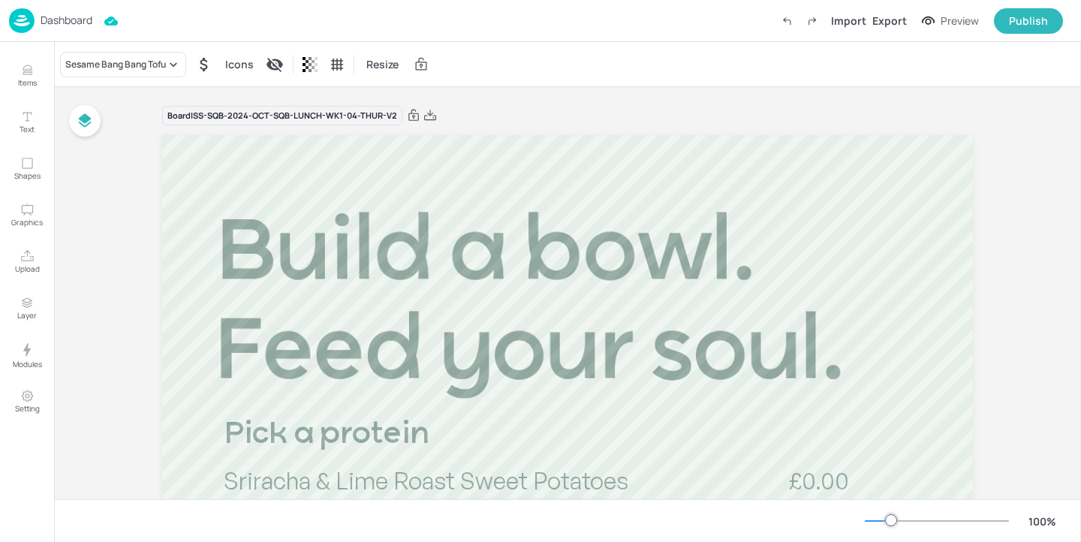
click at [66, 21] on p "Dashboard" at bounding box center [67, 20] width 52 height 11
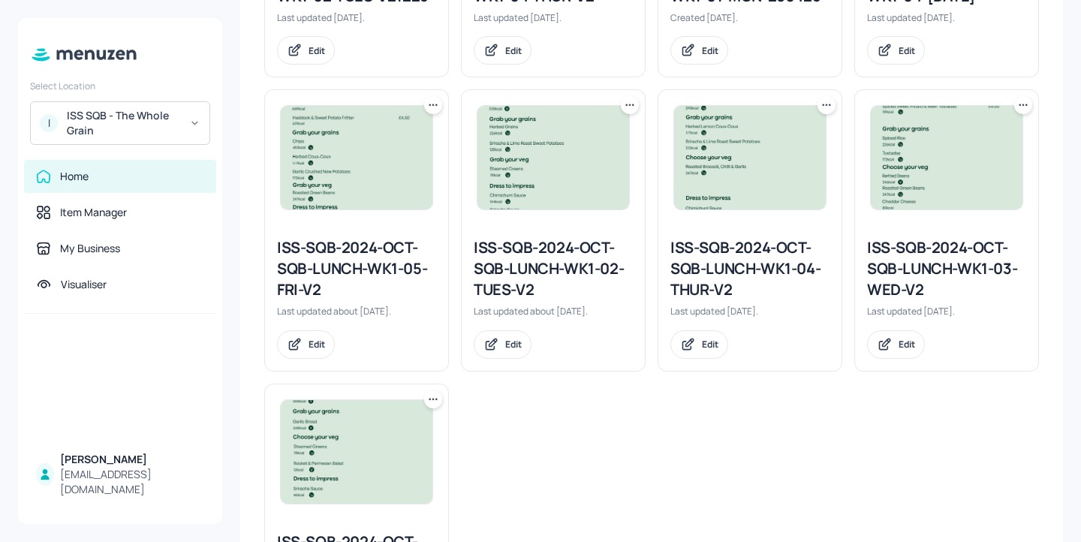
scroll to position [633, 0]
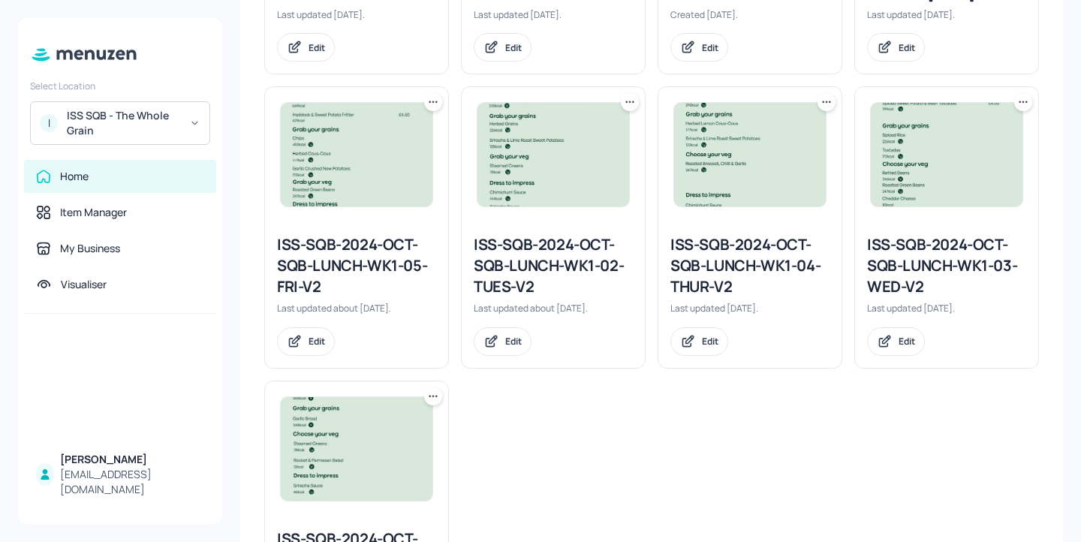
click at [727, 295] on div "ISS-SQB-2024-OCT-SQB-LUNCH-WK1-04-THUR-V2" at bounding box center [749, 265] width 159 height 63
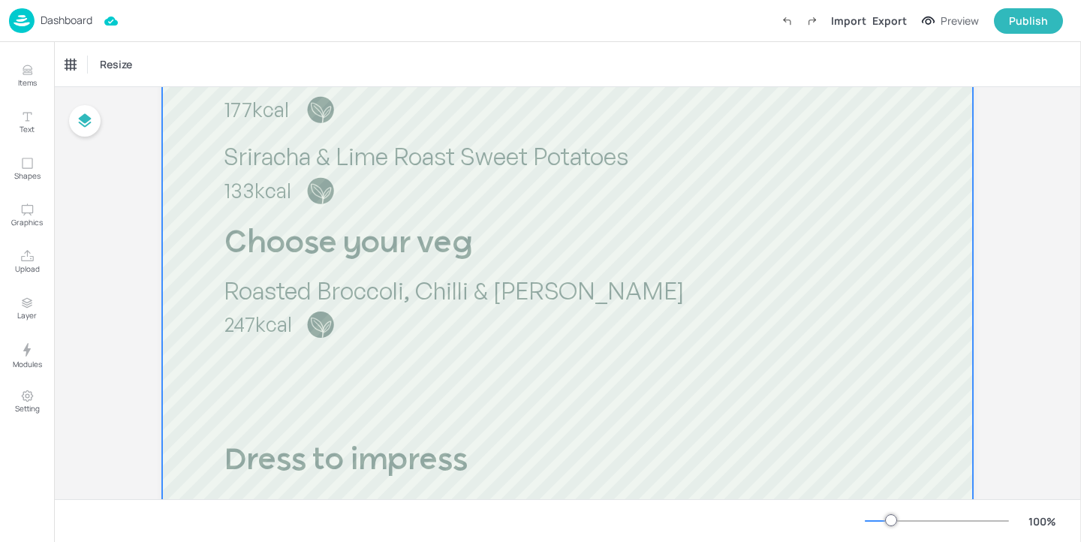
scroll to position [609, 0]
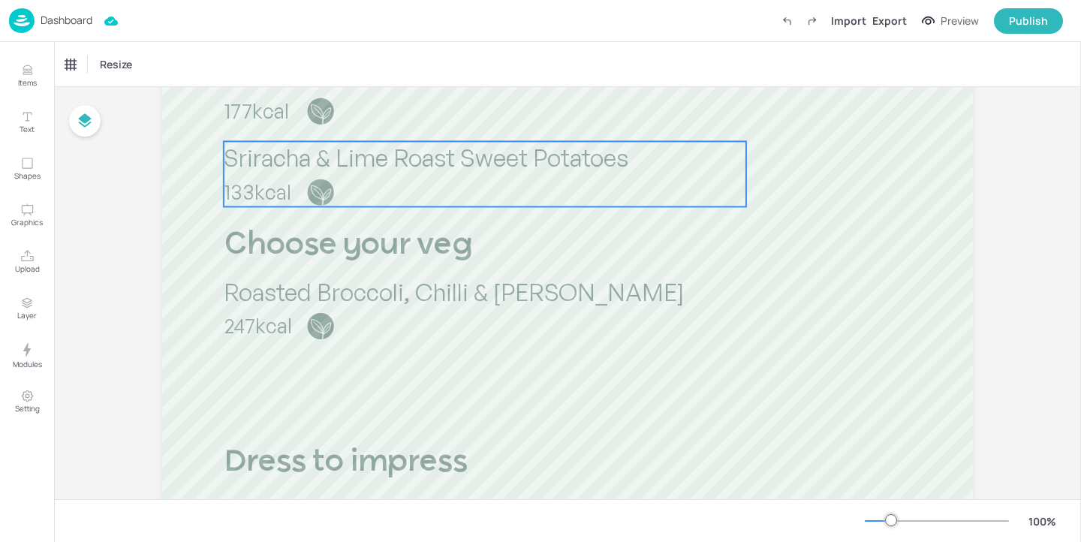
click at [709, 170] on p "Sriracha & Lime Roast Sweet Potatoes" at bounding box center [485, 157] width 522 height 33
click at [471, 113] on icon "Edit Item" at bounding box center [474, 116] width 7 height 7
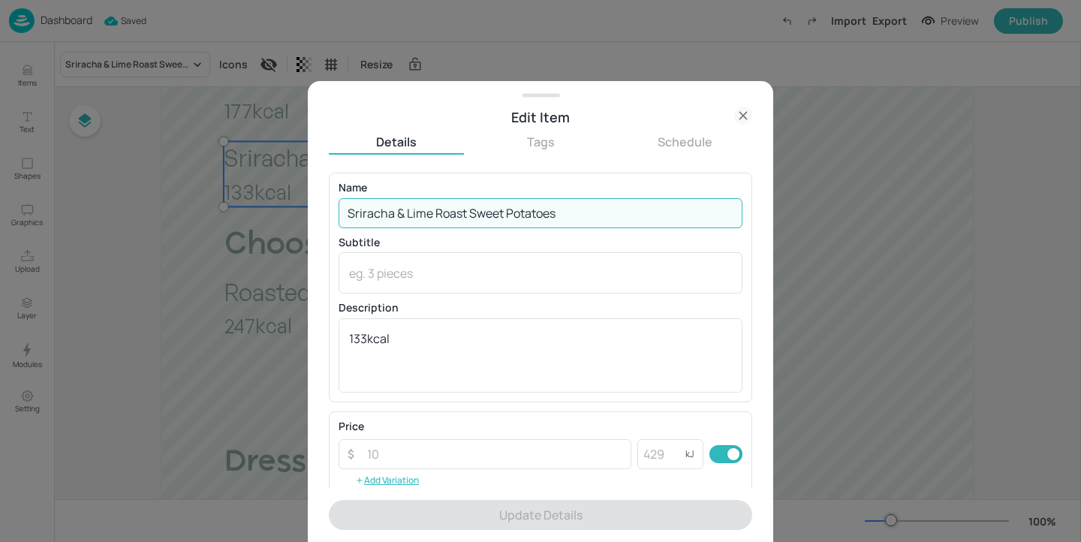
click at [579, 212] on input "Sriracha & Lime Roast Sweet Potatoes" at bounding box center [541, 213] width 404 height 30
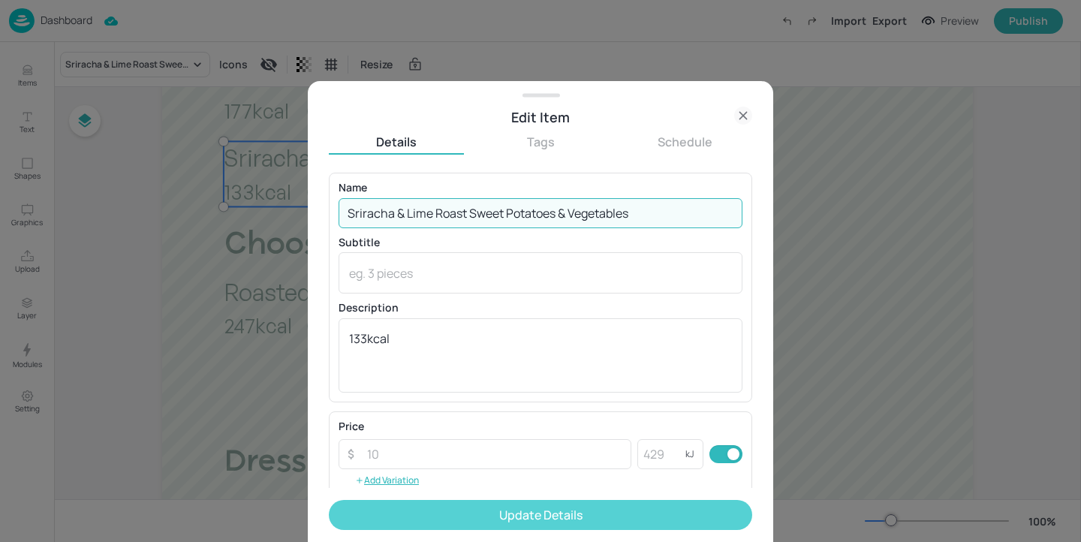
type input "Sriracha & Lime Roast Sweet Potatoes & Vegetables"
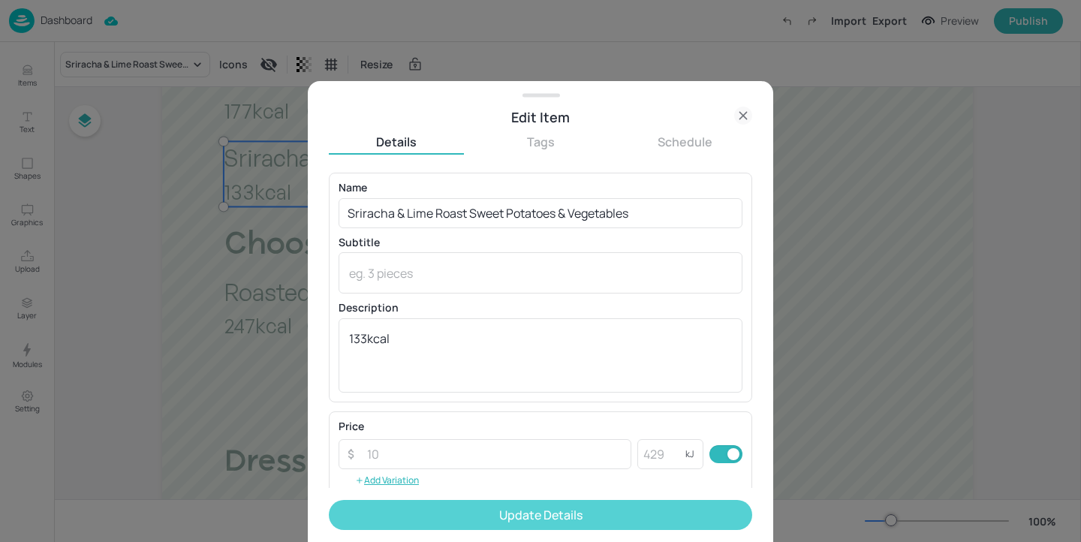
click at [659, 516] on button "Update Details" at bounding box center [540, 515] width 423 height 30
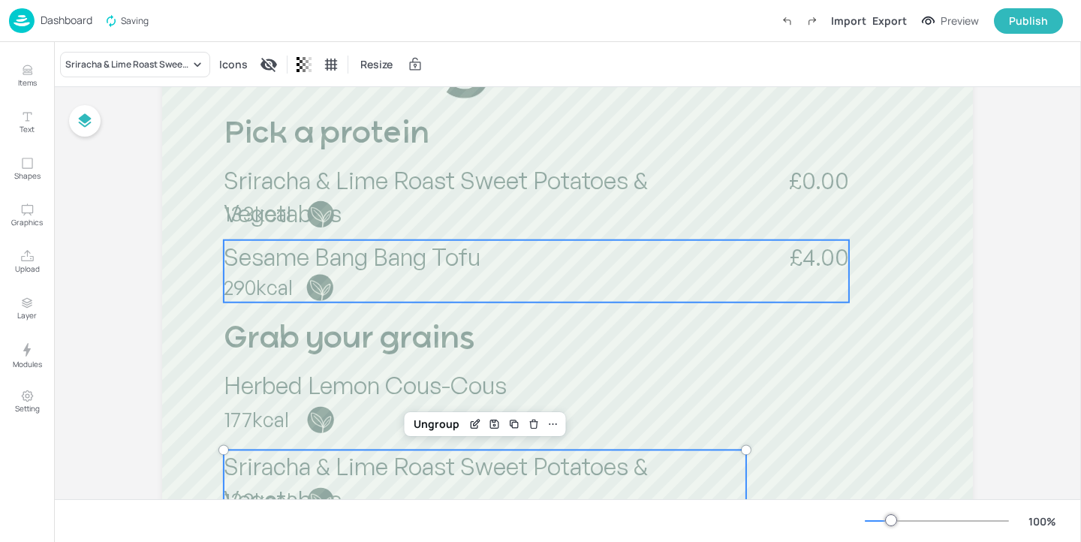
scroll to position [271, 0]
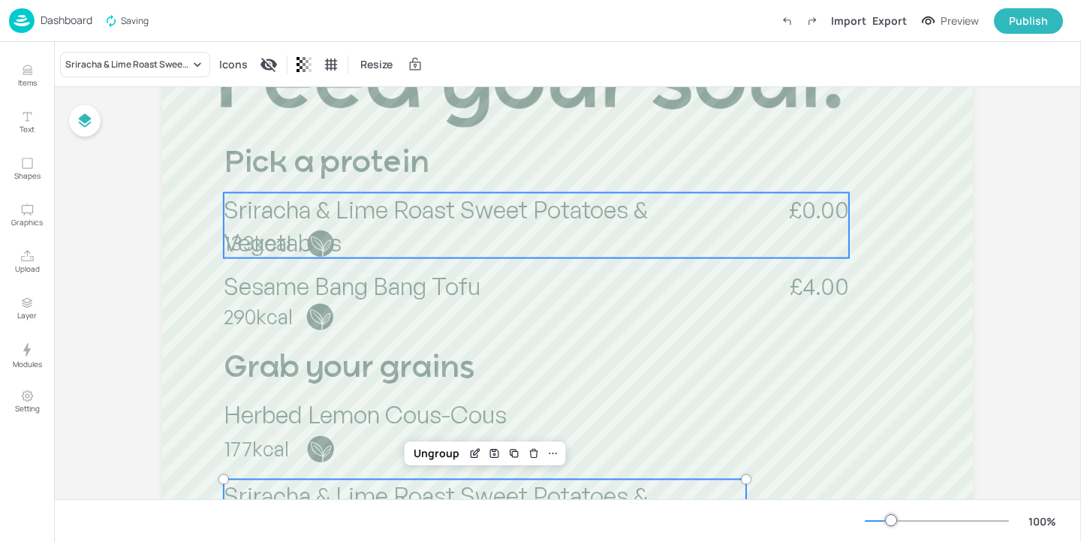
click at [646, 206] on p "Sriracha & Lime Roast Sweet Potatoes & Vegetables" at bounding box center [485, 226] width 522 height 66
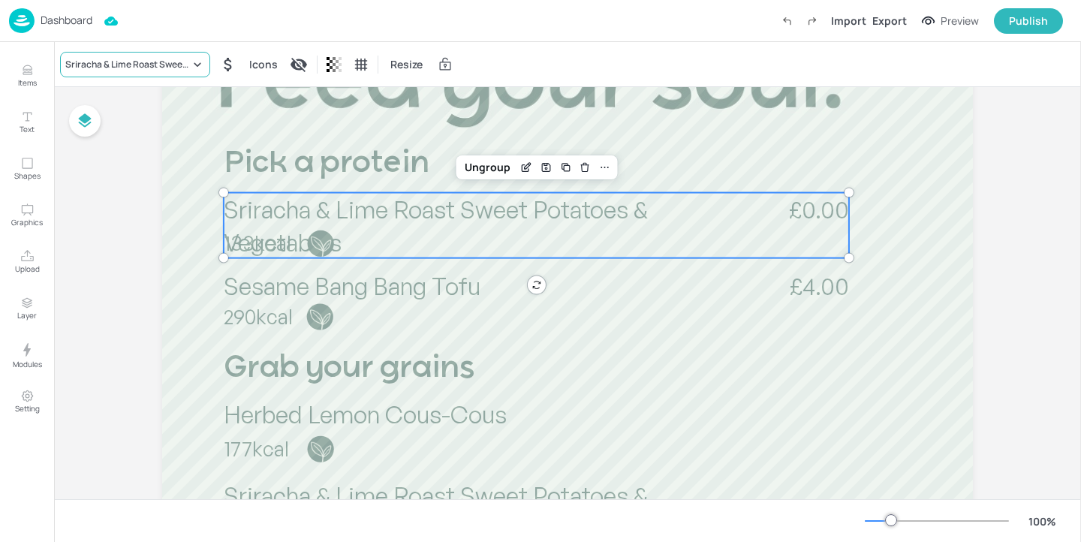
click at [185, 69] on div "Sriracha & Lime Roast Sweet Potatoes & Vegetables" at bounding box center [127, 65] width 125 height 14
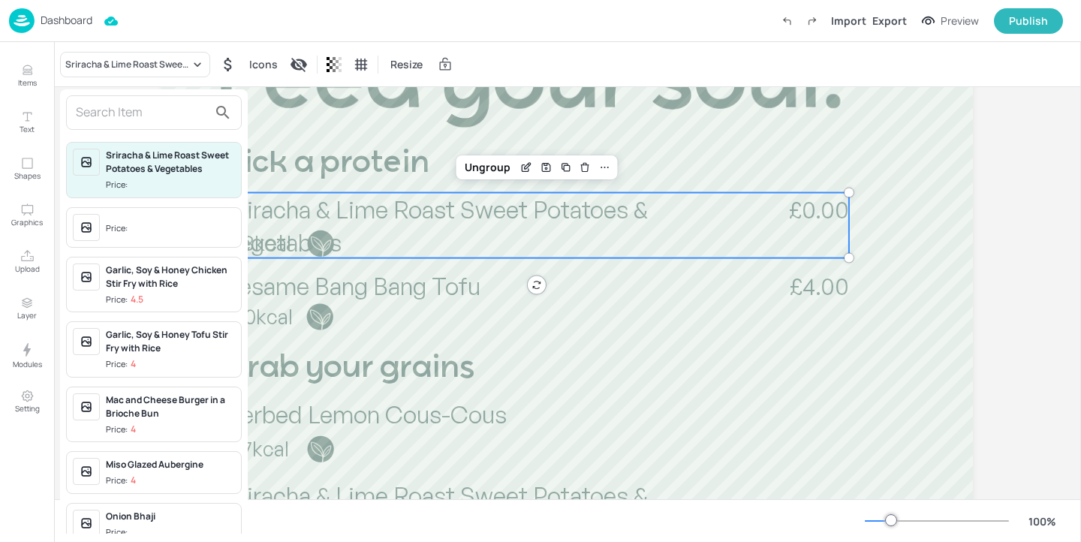
click at [162, 110] on input "text" at bounding box center [142, 113] width 132 height 24
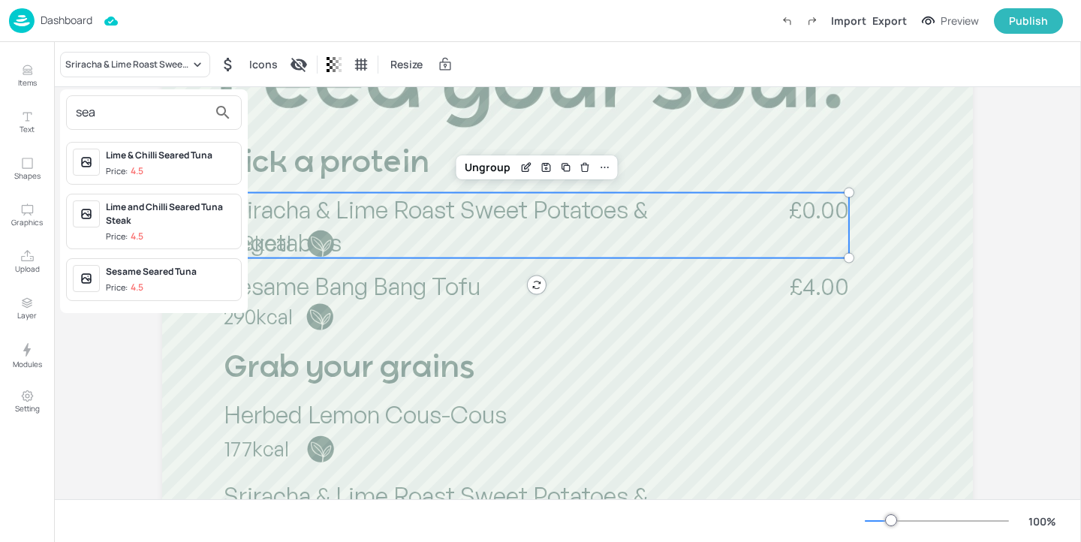
type input "sea"
click at [214, 278] on div "Sesame Seared Tuna" at bounding box center [170, 272] width 129 height 14
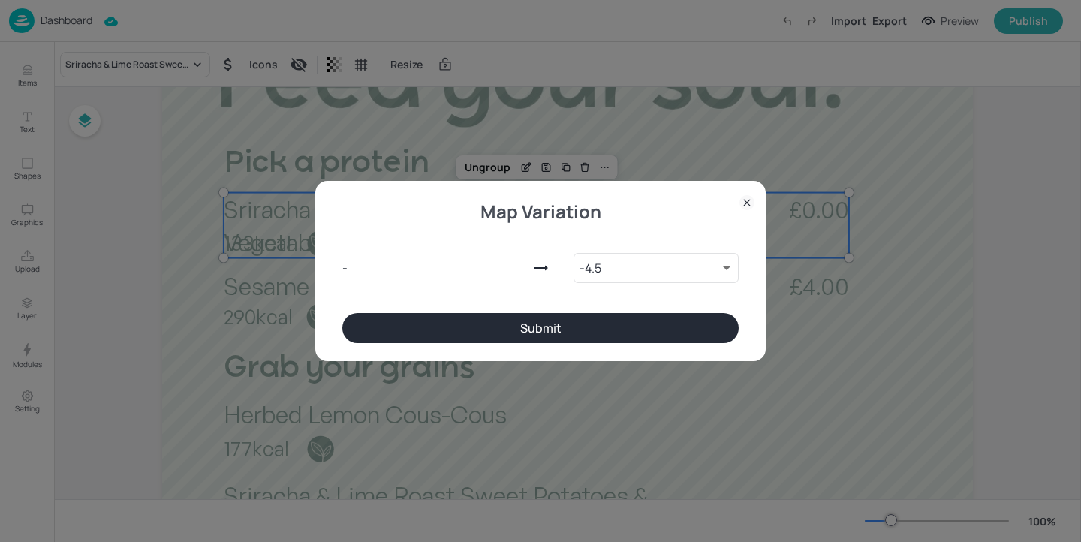
click at [438, 329] on button "Submit" at bounding box center [540, 328] width 396 height 30
